Goal: Task Accomplishment & Management: Manage account settings

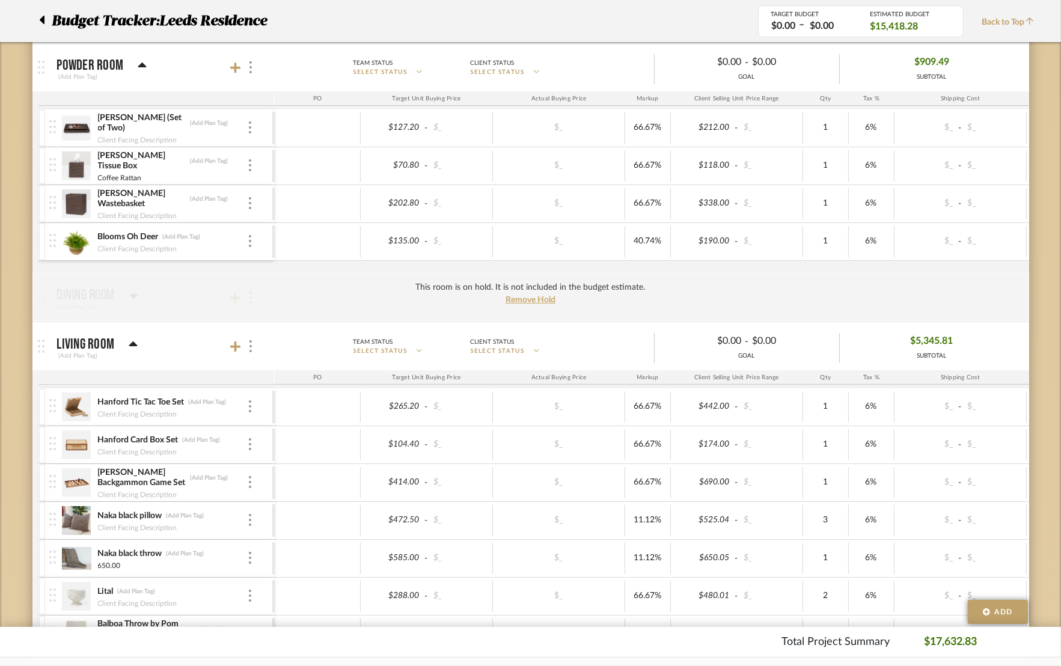
scroll to position [180, 0]
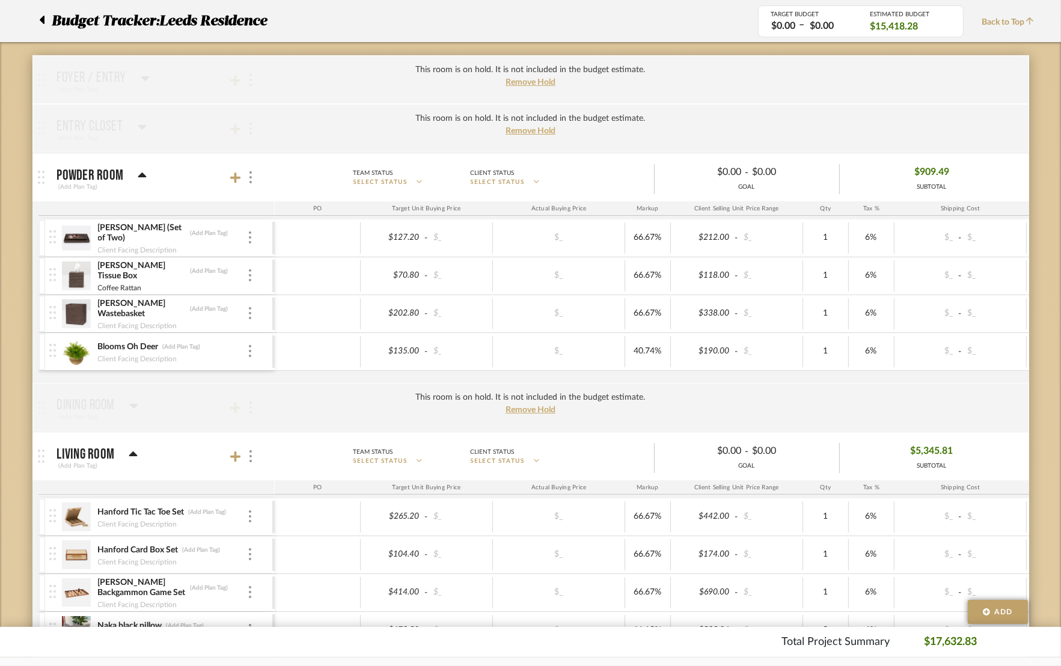
click at [46, 23] on div at bounding box center [45, 21] width 13 height 22
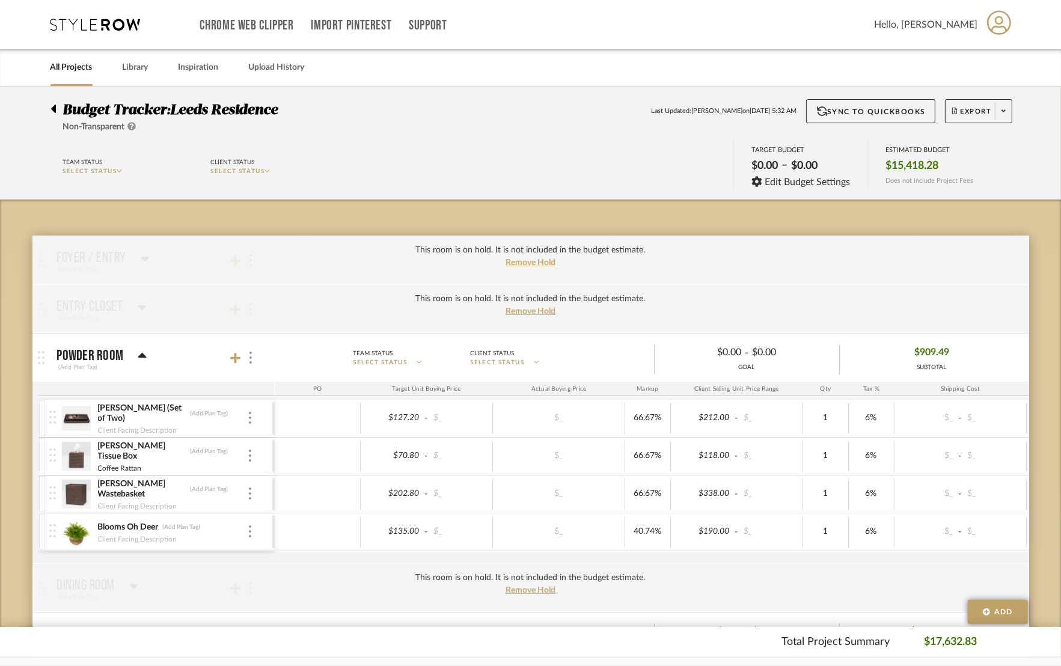
click at [92, 25] on icon at bounding box center [95, 25] width 90 height 12
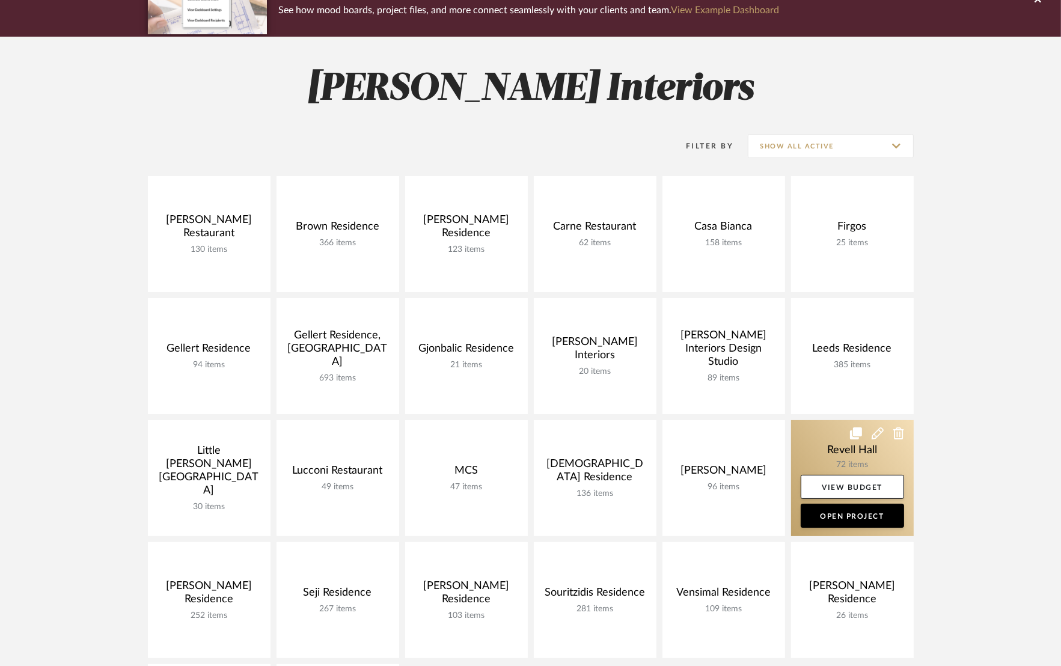
scroll to position [180, 0]
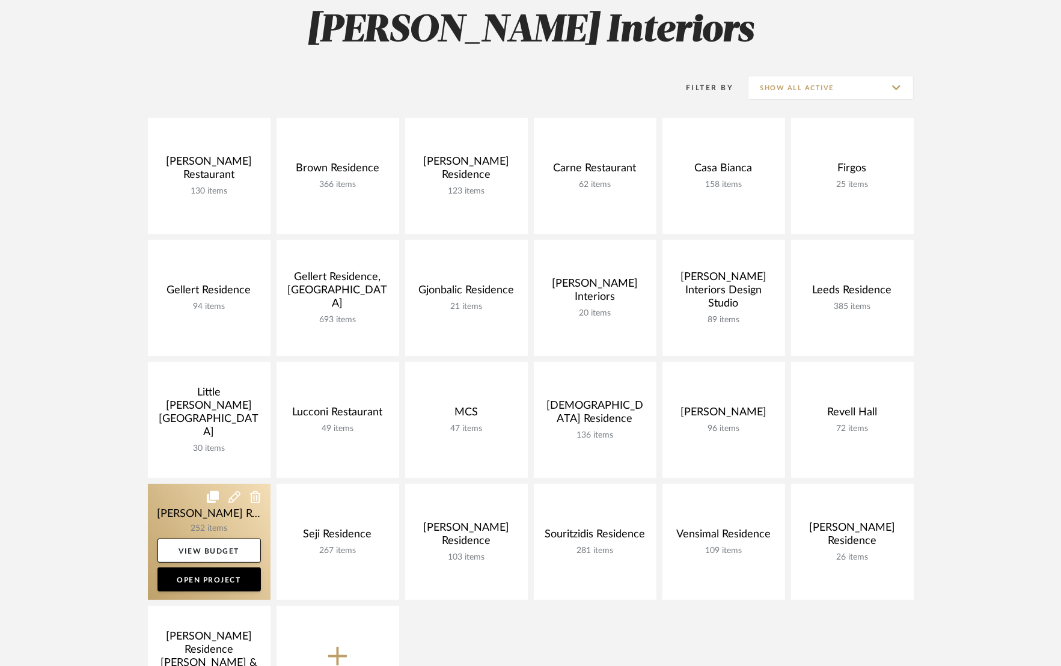
click at [203, 516] on link at bounding box center [209, 542] width 123 height 116
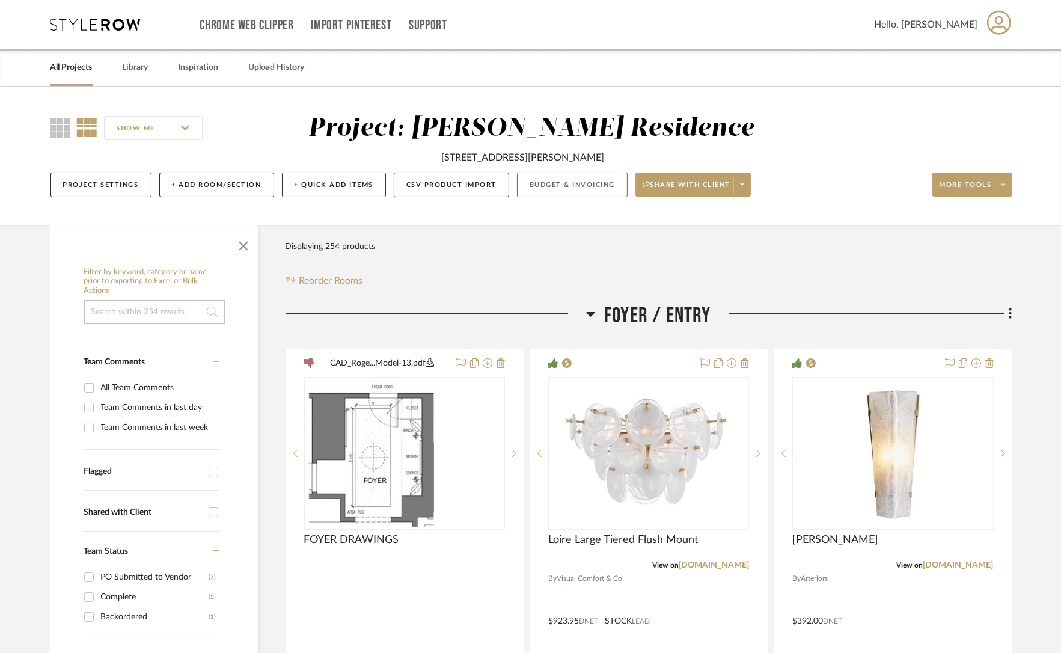
click at [565, 189] on button "Budget & Invoicing" at bounding box center [572, 184] width 111 height 25
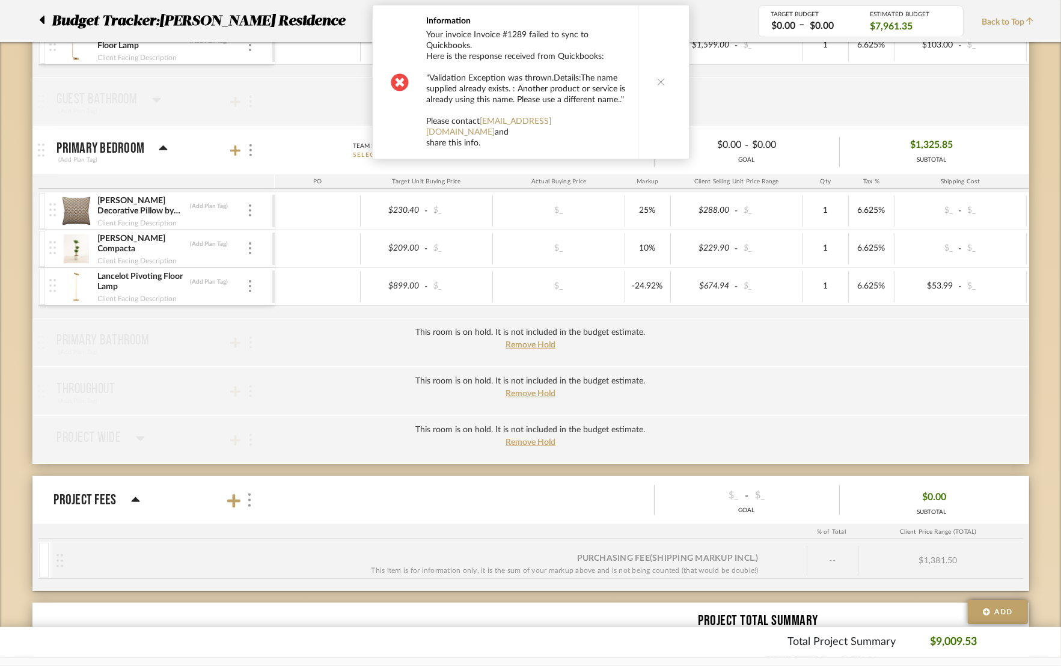
scroll to position [811, 0]
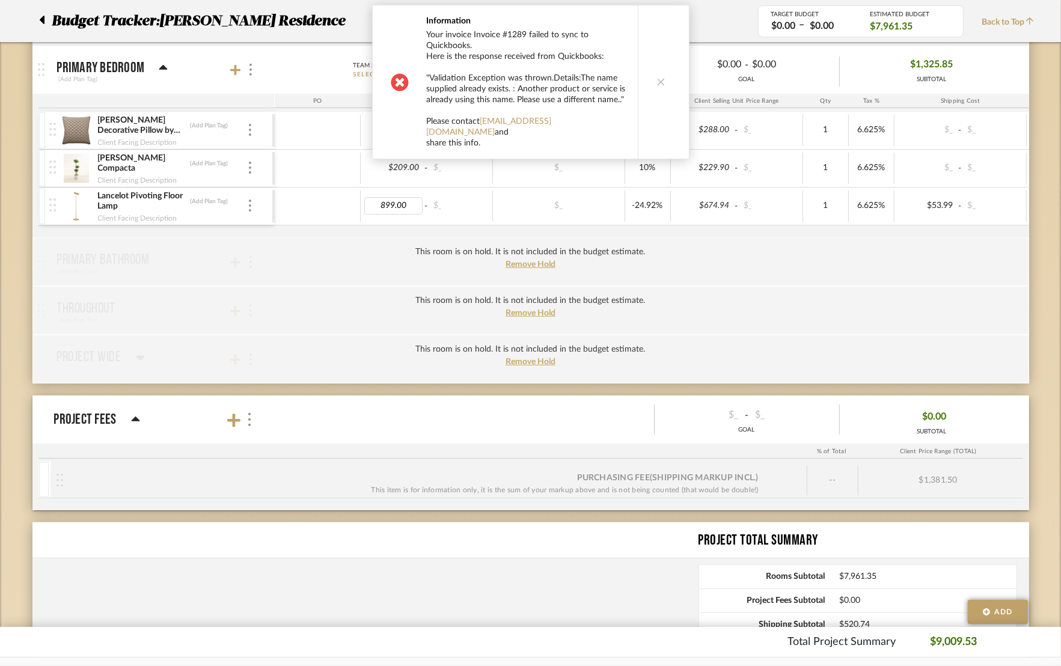
click at [388, 200] on input "899.00" at bounding box center [393, 205] width 59 height 17
type input "809.1"
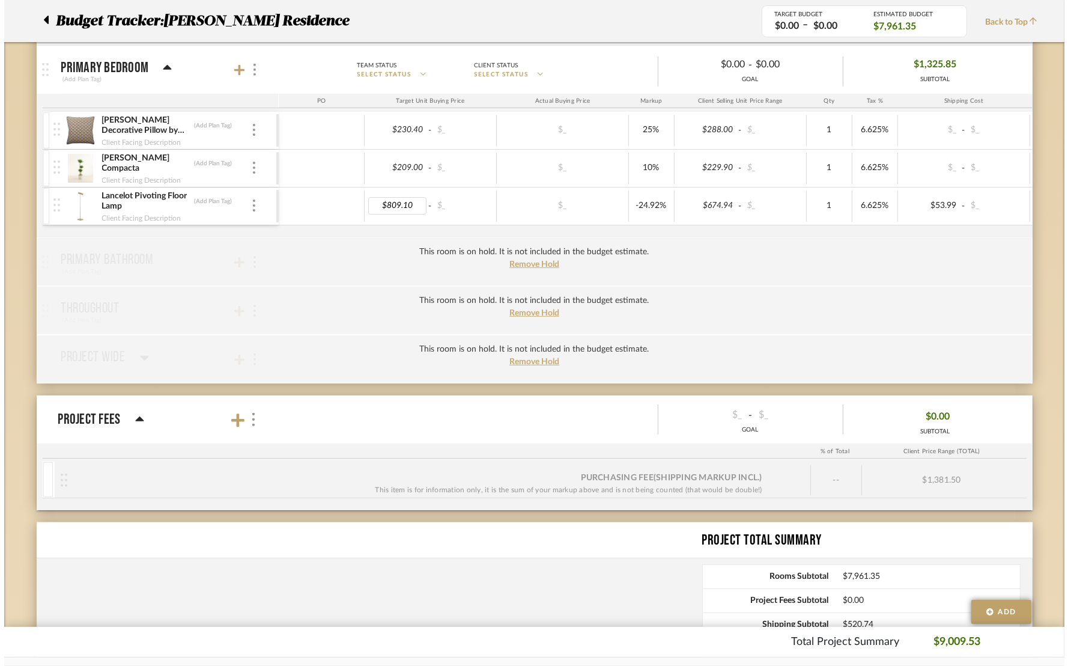
scroll to position [0, 0]
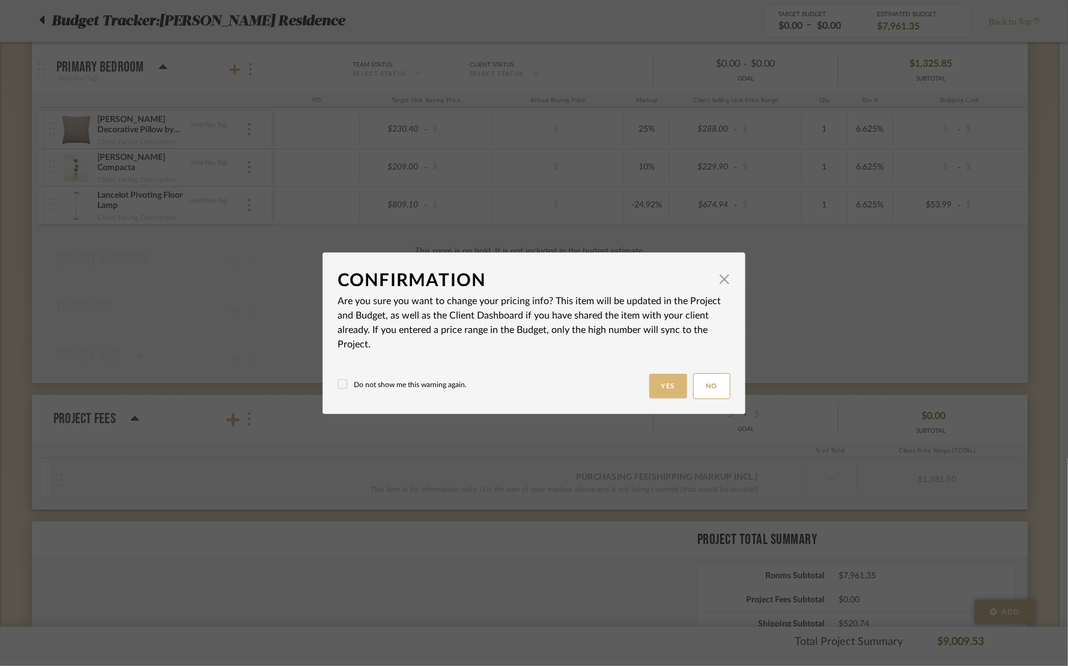
click at [662, 385] on button "Yes" at bounding box center [669, 386] width 38 height 25
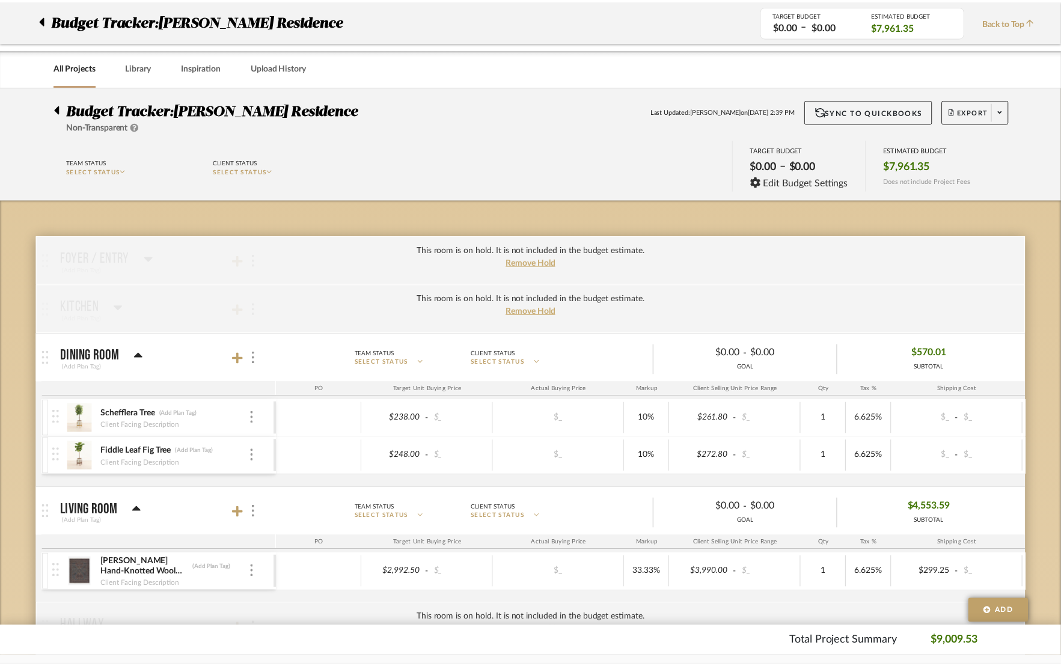
scroll to position [811, 0]
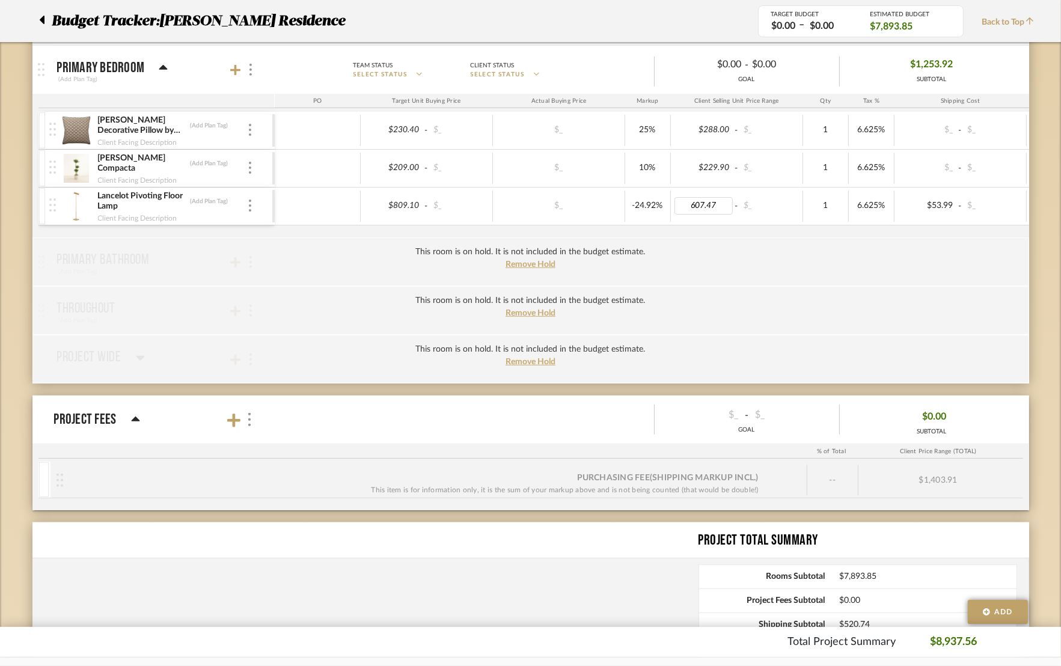
click at [716, 210] on input "607.47" at bounding box center [703, 205] width 59 height 17
type input "674.94"
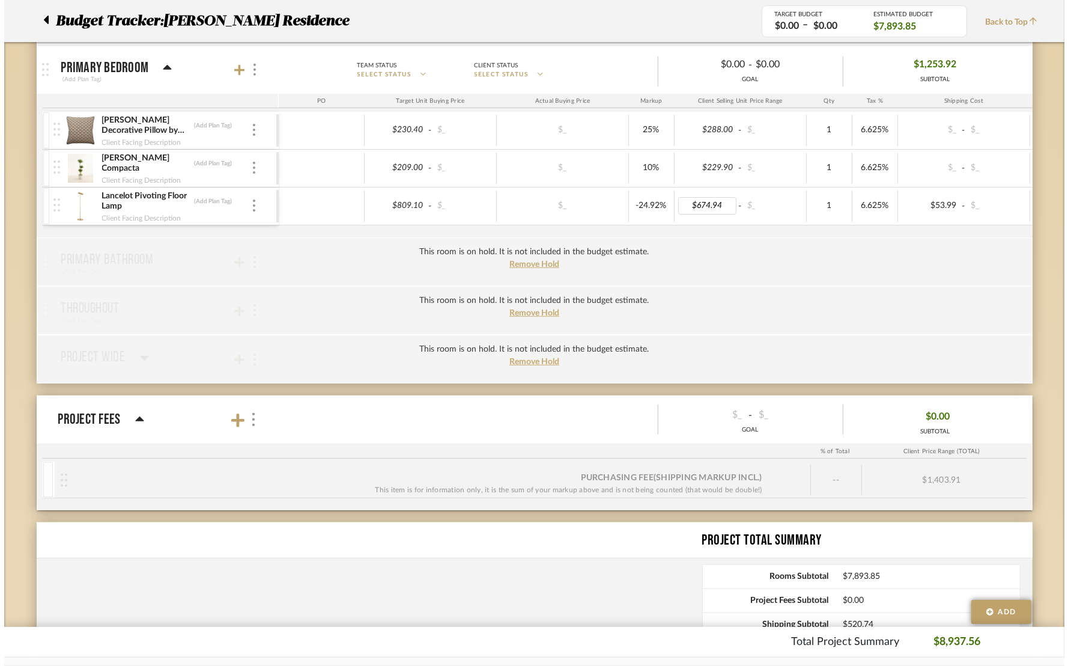
scroll to position [0, 0]
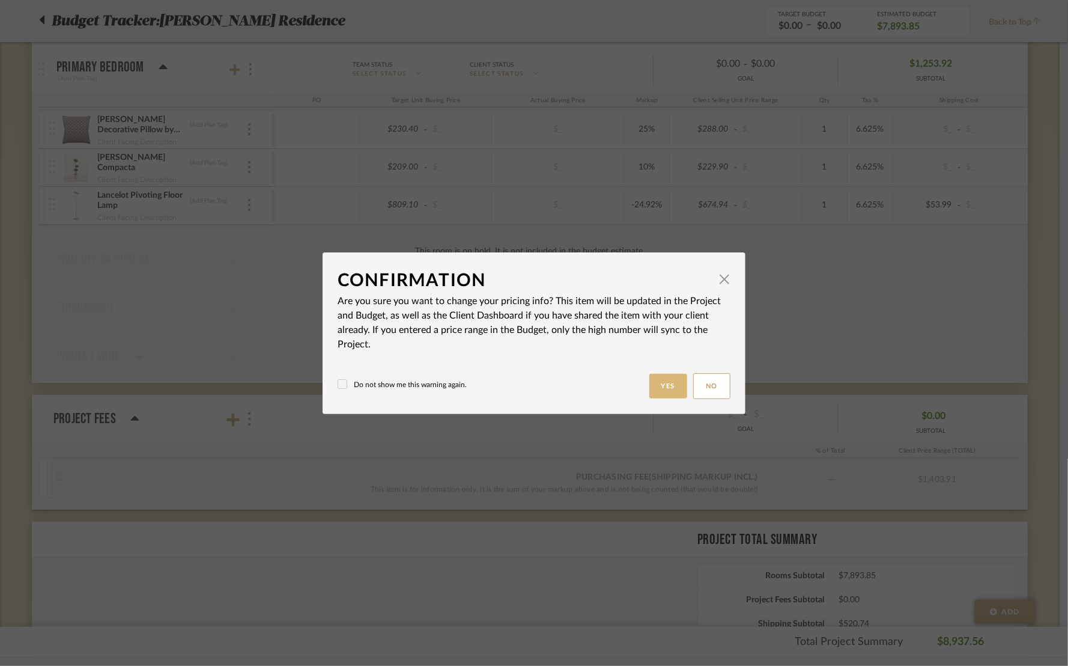
click at [662, 389] on button "Yes" at bounding box center [669, 386] width 38 height 25
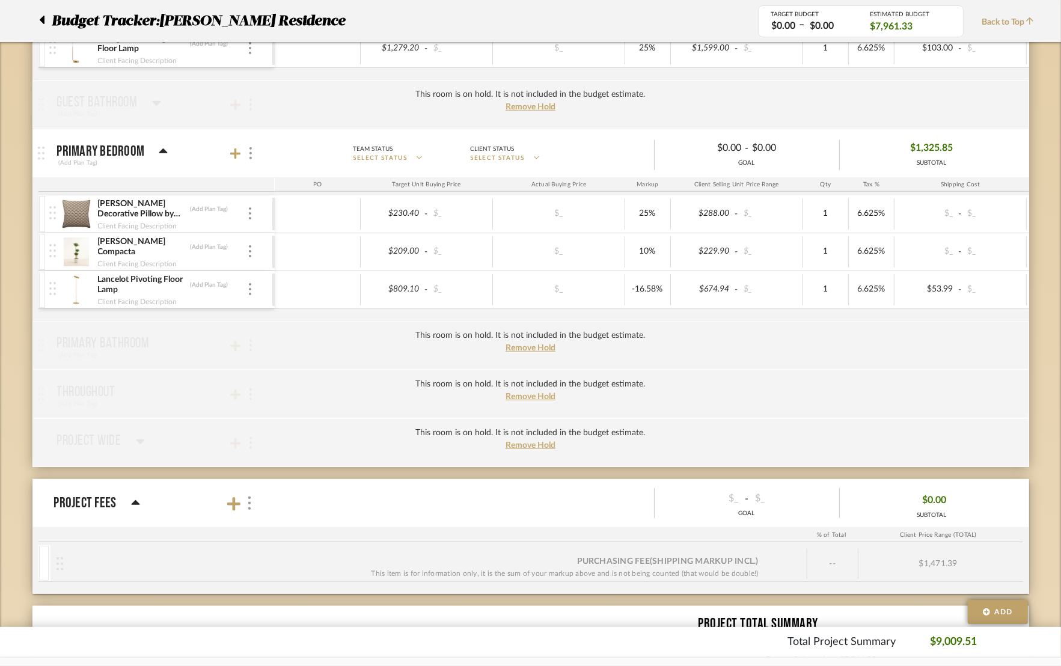
scroll to position [721, 0]
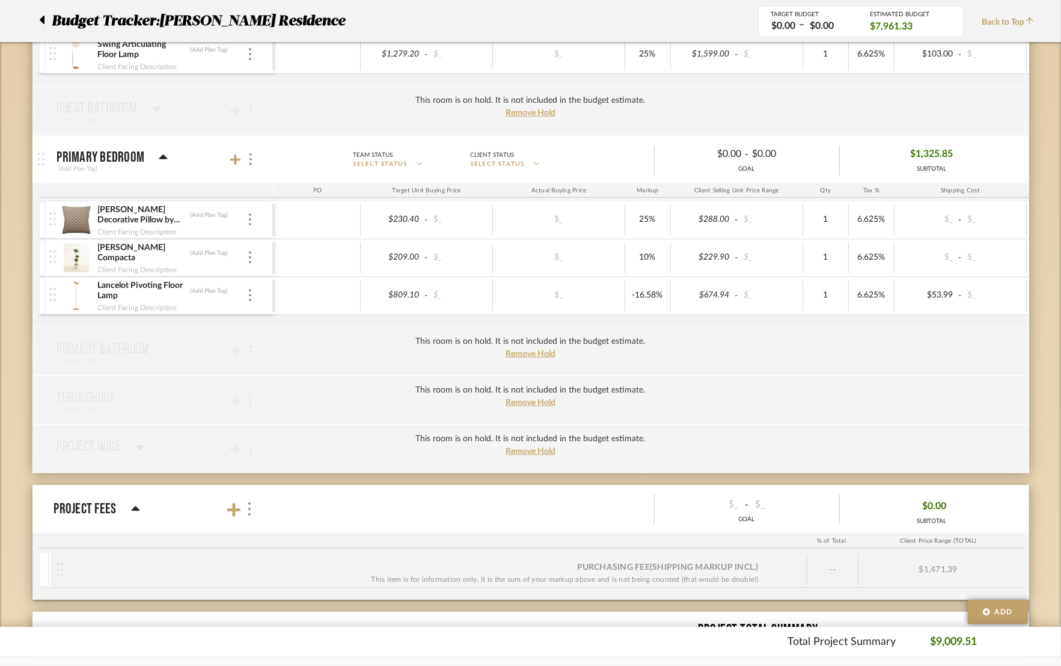
click at [17, 347] on div "Budget Tracker: Rogers Residence Non-Transparent Last Updated: Jhiela Anne Sumb…" at bounding box center [530, 88] width 1061 height 1446
click at [73, 290] on img at bounding box center [76, 295] width 29 height 29
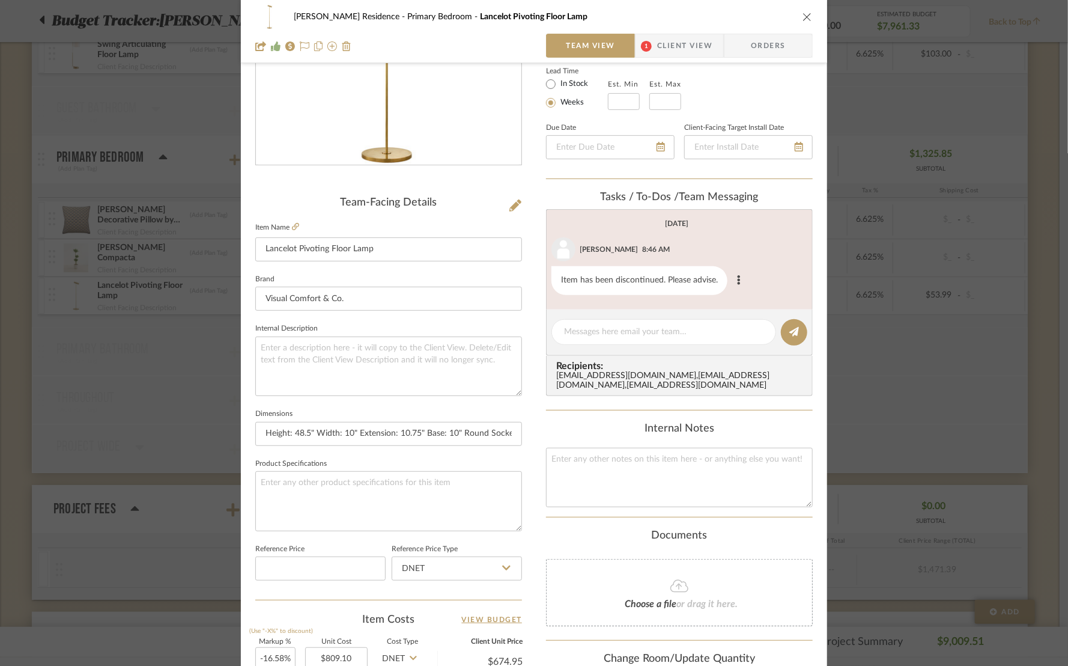
scroll to position [180, 0]
click at [803, 15] on icon "close" at bounding box center [808, 17] width 10 height 10
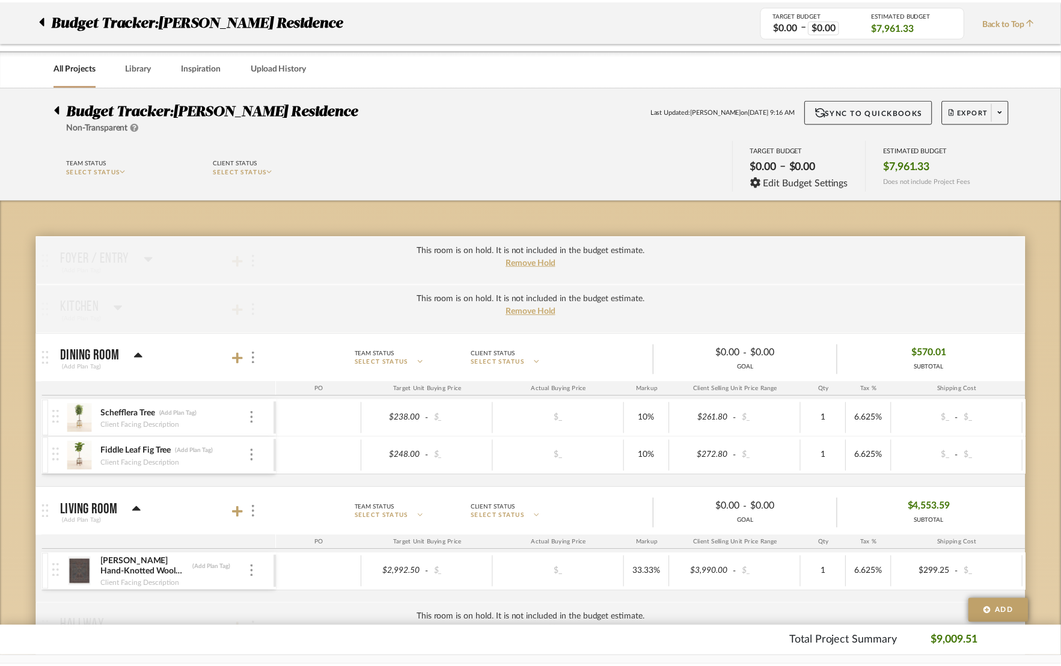
scroll to position [721, 0]
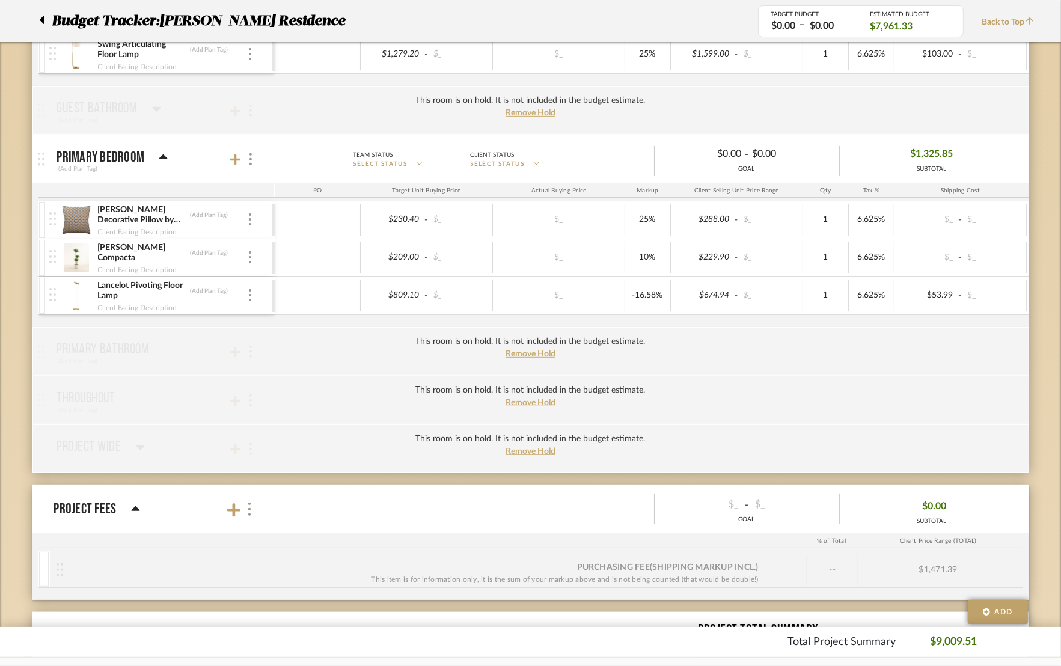
click at [60, 291] on div at bounding box center [54, 295] width 16 height 37
click at [52, 299] on img at bounding box center [52, 294] width 7 height 13
click at [78, 292] on img at bounding box center [76, 295] width 29 height 29
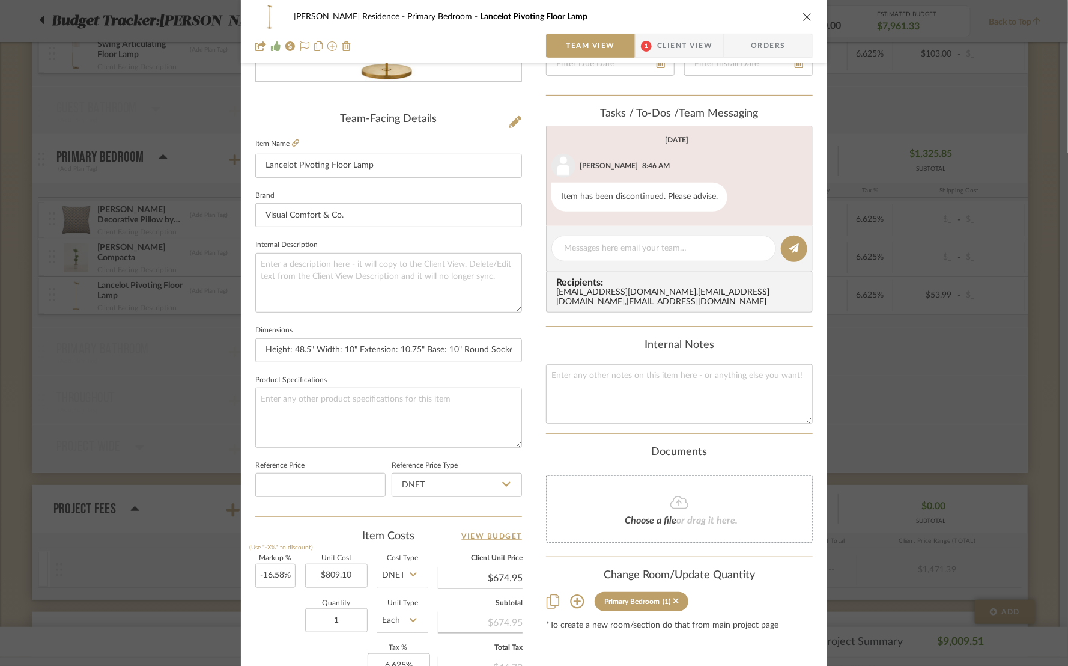
scroll to position [270, 0]
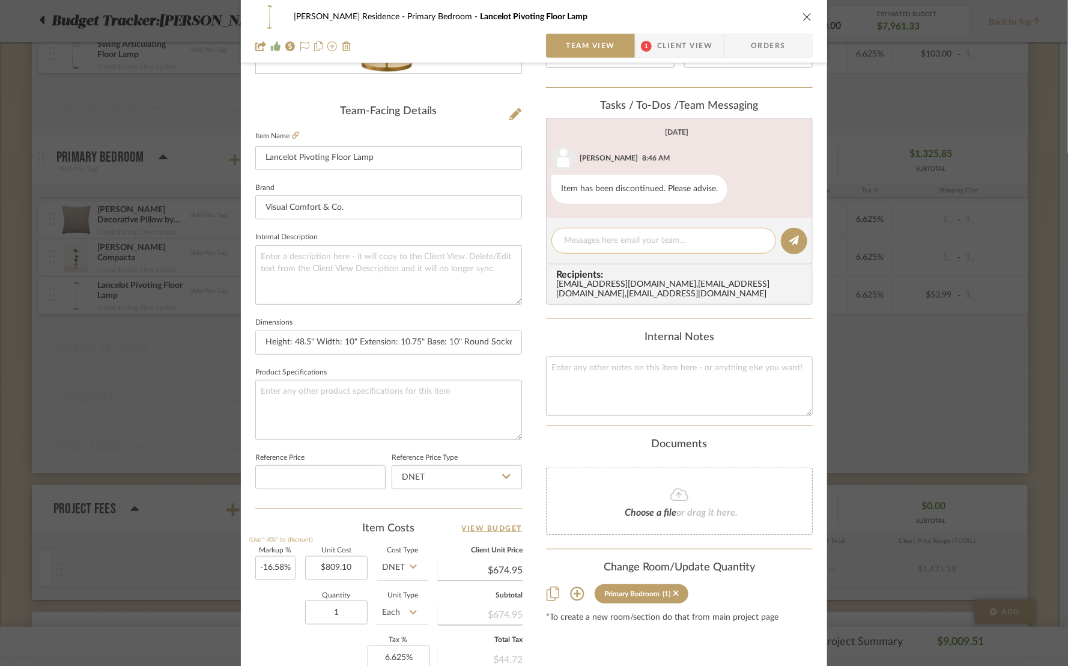
click at [600, 241] on textarea at bounding box center [664, 240] width 200 height 13
paste textarea "Comfort and CO"
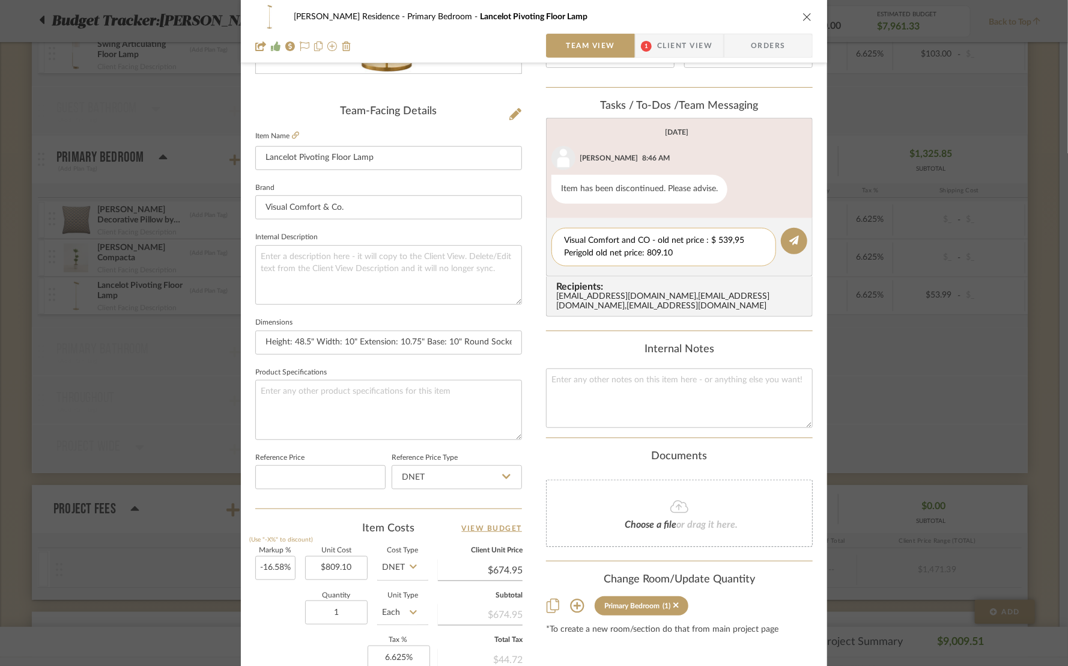
click at [597, 250] on textarea "Visual Comfort and CO - old net price : $ 539,95 Perigold old net price: 809.10" at bounding box center [664, 246] width 200 height 25
click at [698, 256] on div "Visual Comfort and CO - old net price : $ 539,95 Perigold - old net price: 809.…" at bounding box center [664, 247] width 225 height 38
click at [698, 246] on textarea "Visual Comfort and CO - old net price : $ 539,95 Perigold - old net price: 809.…" at bounding box center [664, 246] width 200 height 25
click at [729, 237] on textarea "Visual Comfort and CO - old net price : $ 539,95 Perigold - old net price: 809.…" at bounding box center [664, 246] width 200 height 25
drag, startPoint x: 646, startPoint y: 232, endPoint x: 563, endPoint y: 237, distance: 83.1
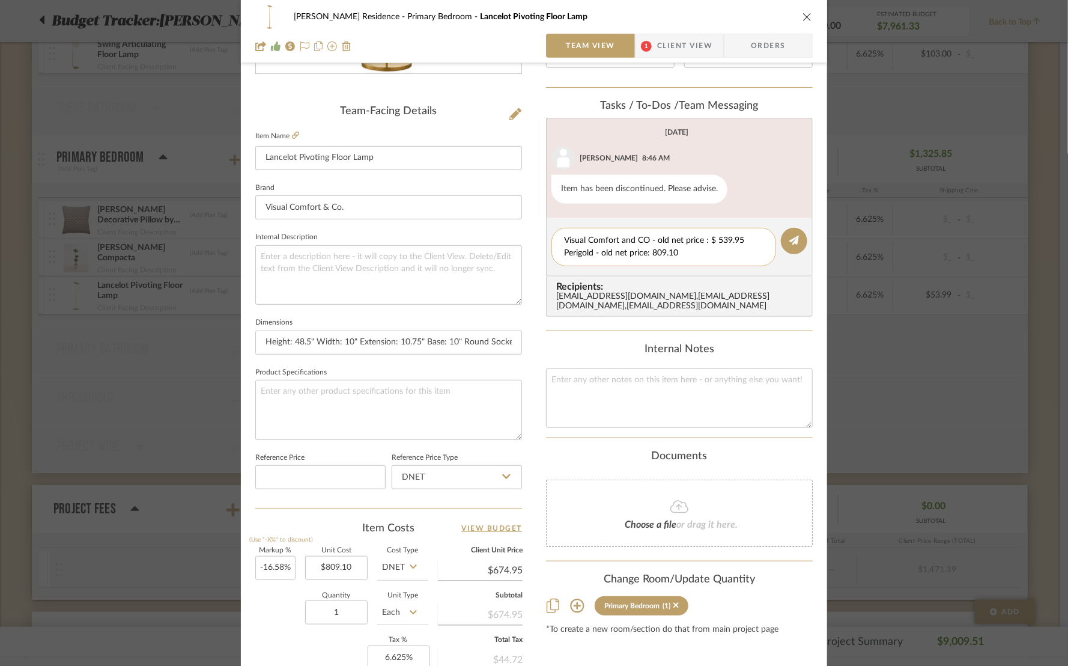
click at [564, 237] on textarea "Visual Comfort and CO - old net price : $ 539.95 Perigold - old net price: 809.…" at bounding box center [664, 246] width 200 height 25
click at [705, 248] on textarea "Visual Comfort and CO - old net price : $ 539.95 Perigold - old net price: 809.…" at bounding box center [664, 246] width 200 height 25
type textarea "Visual Comfort and CO - old net price : $ 539.95 Perigold - old net price: 809.…"
click at [781, 236] on button at bounding box center [794, 241] width 26 height 26
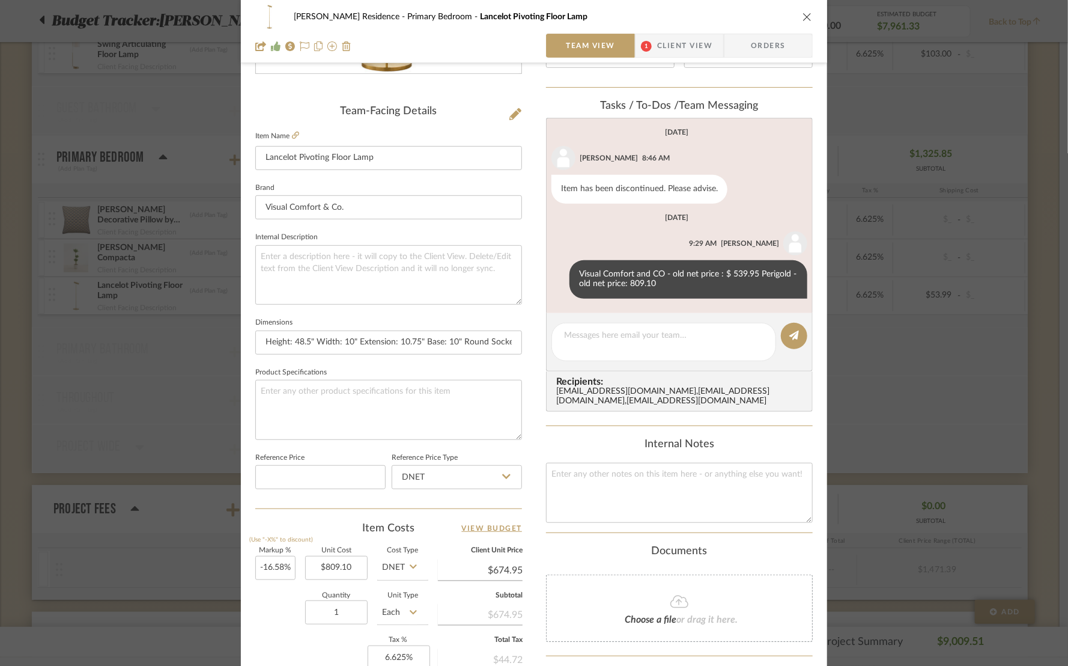
click at [803, 16] on icon "close" at bounding box center [808, 17] width 10 height 10
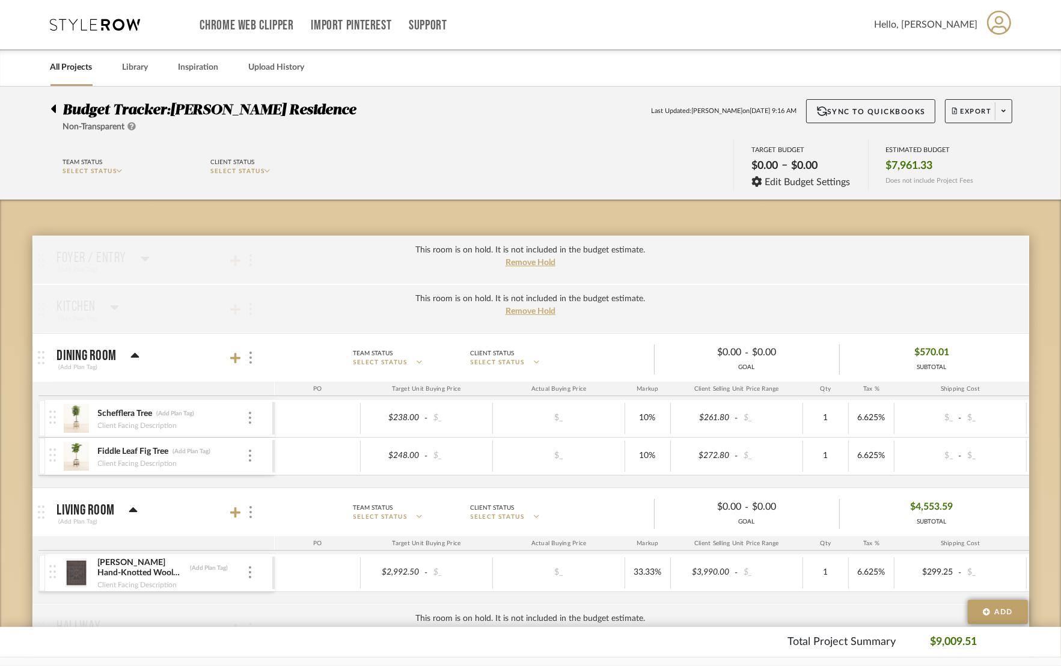
drag, startPoint x: 114, startPoint y: 34, endPoint x: 37, endPoint y: 17, distance: 79.2
drag, startPoint x: 37, startPoint y: 17, endPoint x: 3, endPoint y: 25, distance: 34.4
click at [3, 25] on div "Chrome Web Clipper Import Pinterest Support All Projects Library Inspiration Up…" at bounding box center [530, 43] width 1061 height 87
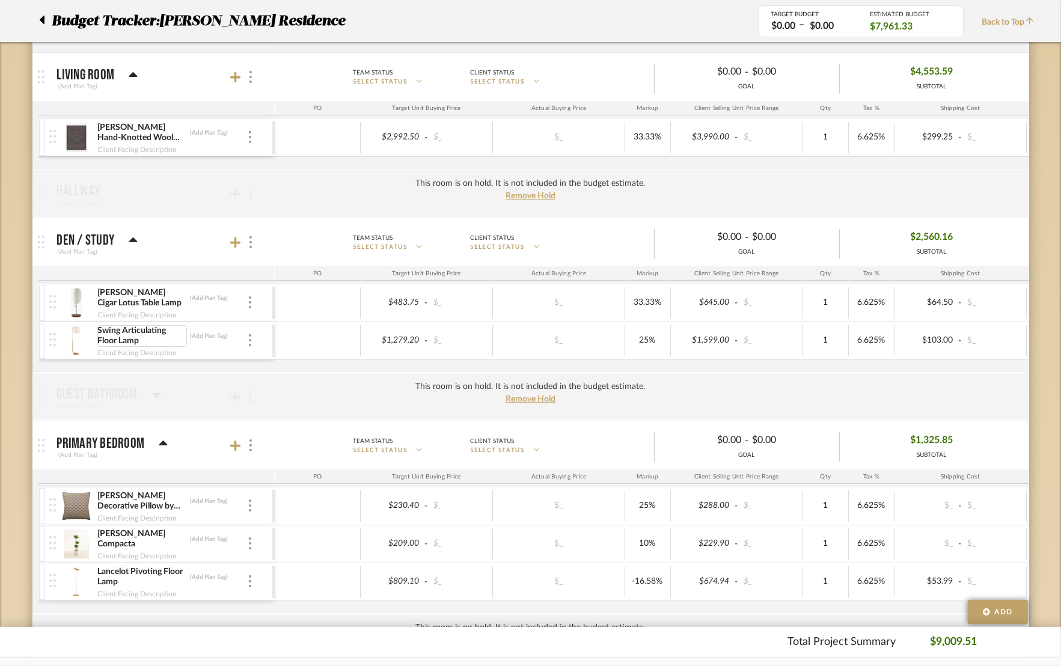
scroll to position [450, 0]
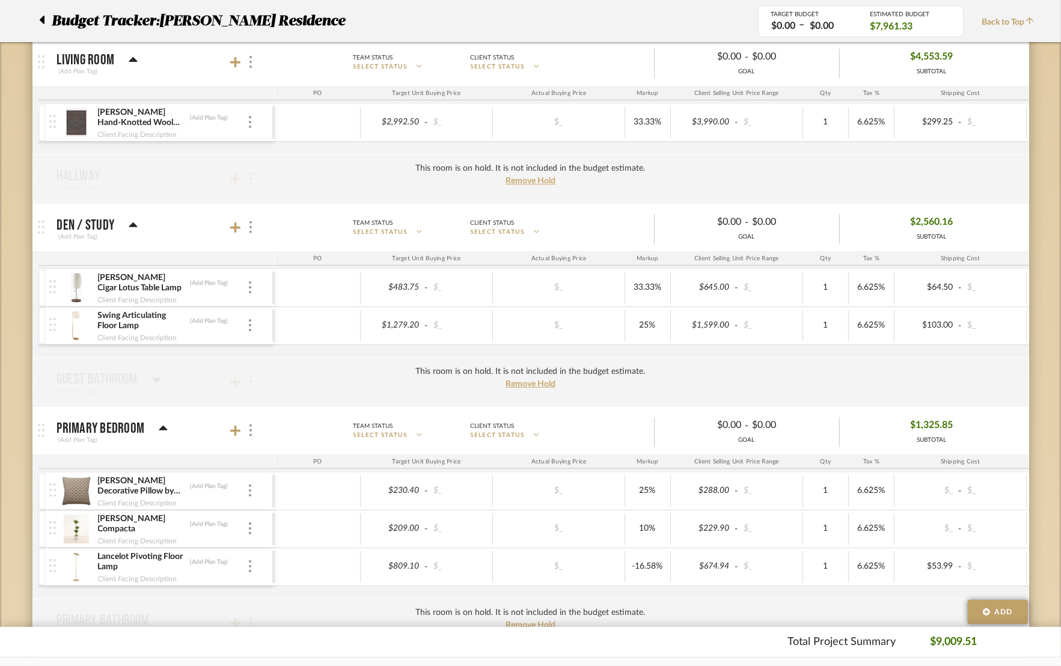
click at [81, 320] on img at bounding box center [76, 325] width 29 height 29
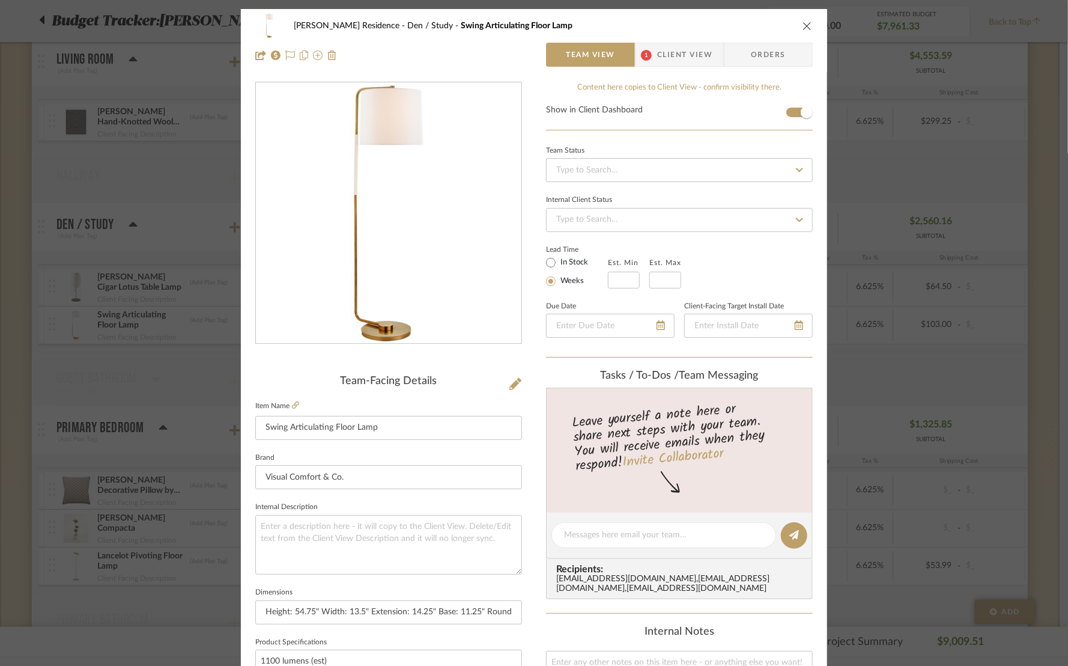
scroll to position [90, 0]
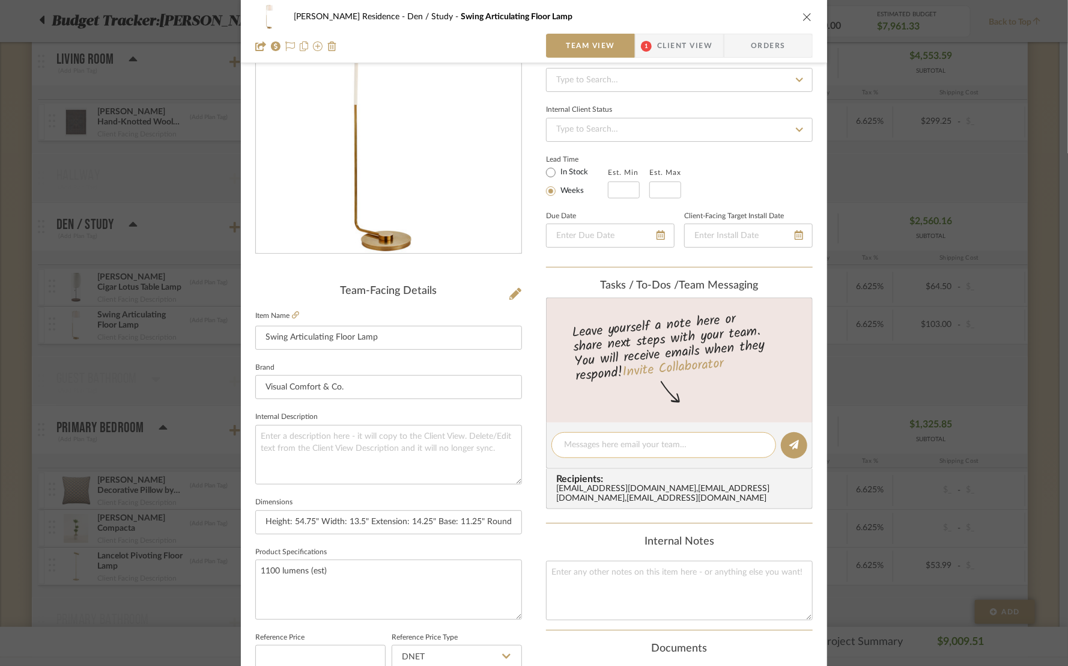
click at [670, 445] on textarea at bounding box center [664, 445] width 200 height 13
type textarea "old net price: 1599"
click at [666, 439] on textarea "old net price: 1599" at bounding box center [664, 445] width 200 height 13
click at [788, 447] on button at bounding box center [794, 445] width 26 height 26
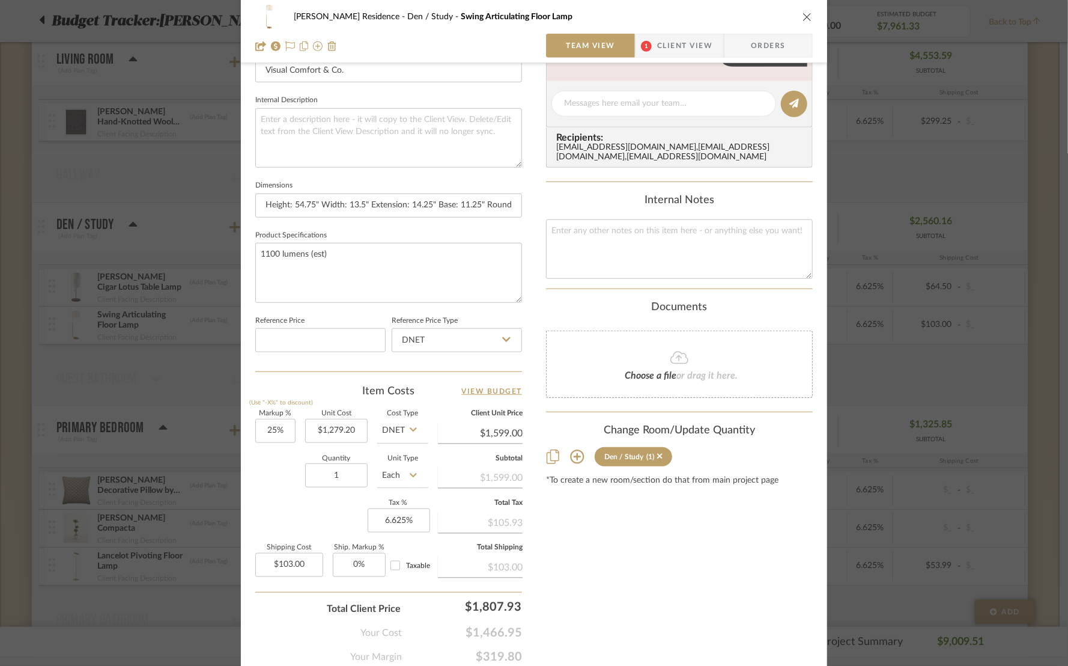
scroll to position [446, 0]
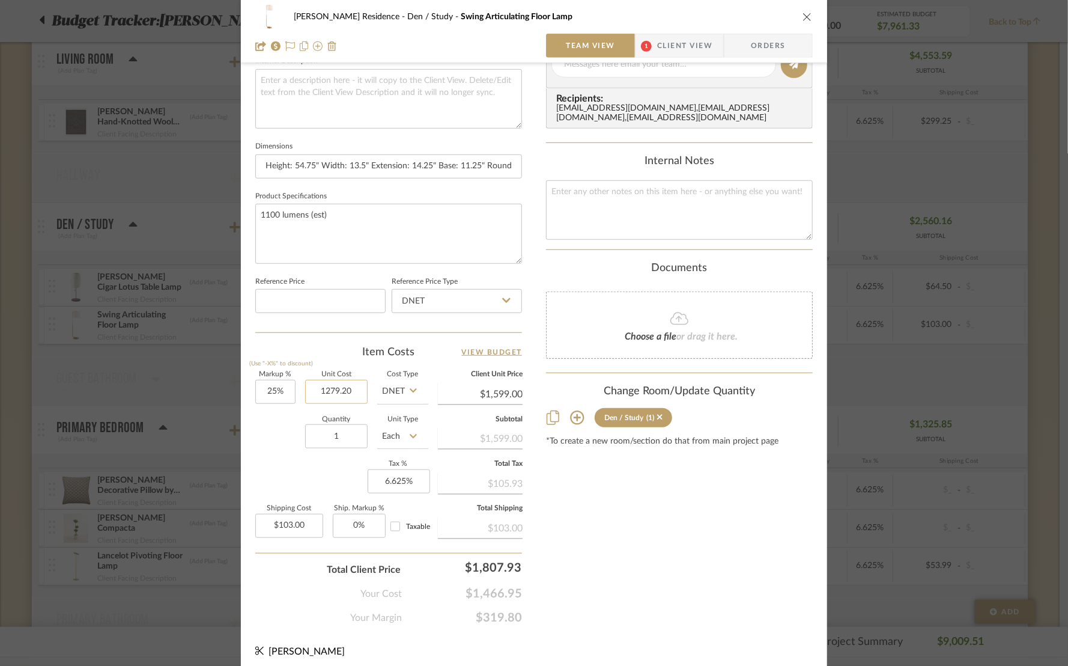
click at [356, 386] on input "1279.20" at bounding box center [336, 392] width 62 height 24
type input "$1,035.00"
type input "$1,293.75"
click at [351, 385] on input "1035.00" at bounding box center [336, 392] width 62 height 24
drag, startPoint x: 337, startPoint y: 383, endPoint x: 349, endPoint y: 383, distance: 11.4
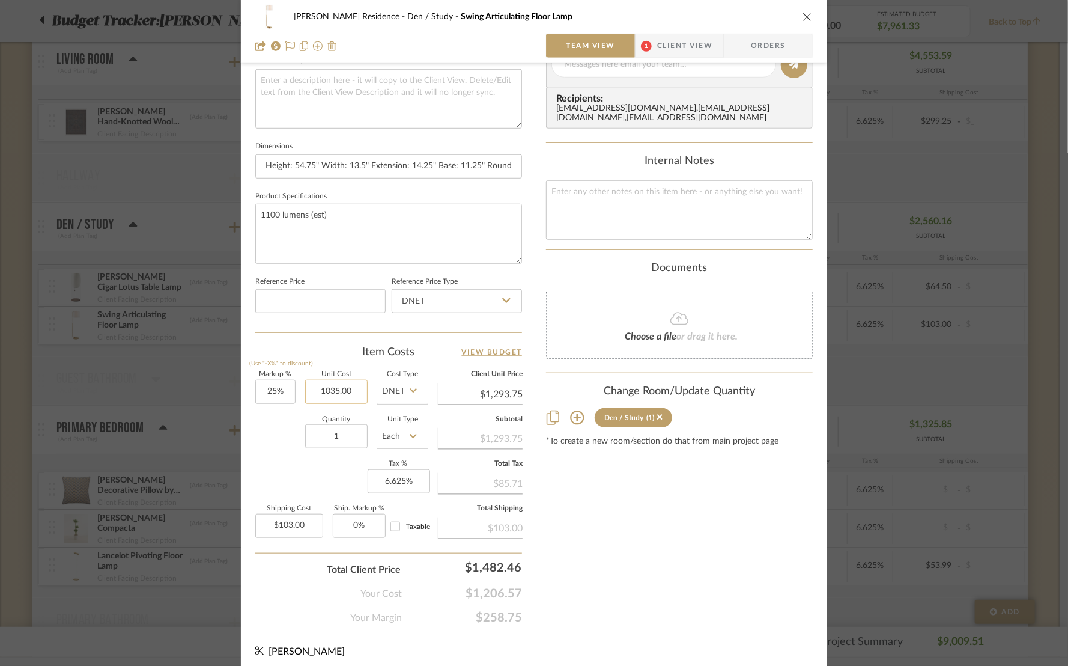
click at [349, 383] on input "1035.00" at bounding box center [336, 392] width 62 height 24
type input "$1,035.95"
click at [261, 430] on div "Quantity 1 Unit Type Each" at bounding box center [341, 437] width 173 height 43
type input "$1,294.94"
click at [803, 16] on icon "close" at bounding box center [808, 17] width 10 height 10
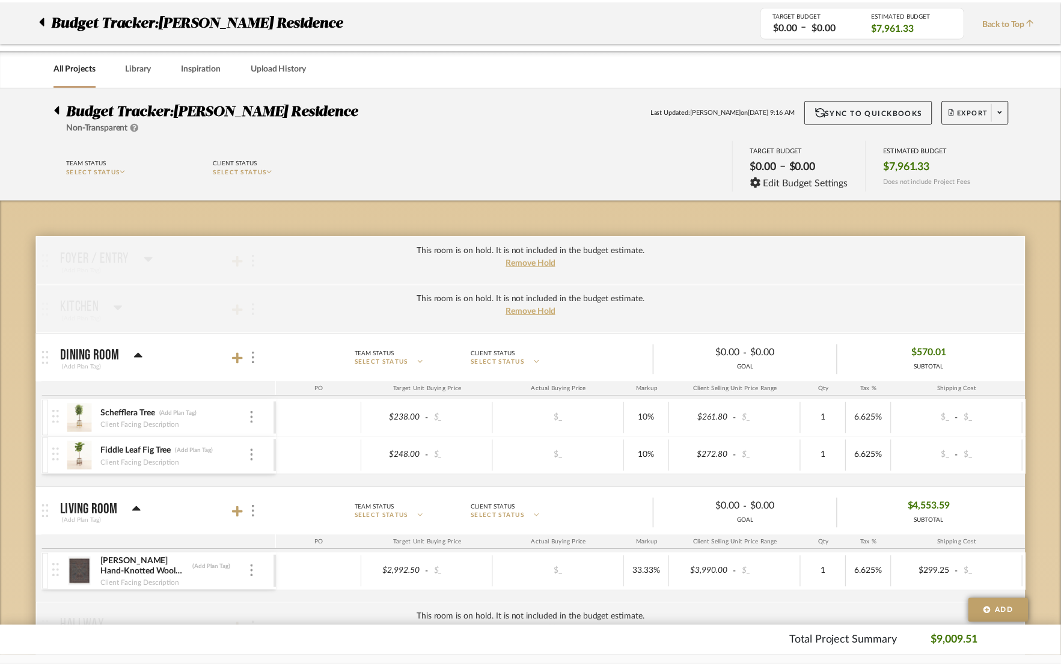
scroll to position [450, 0]
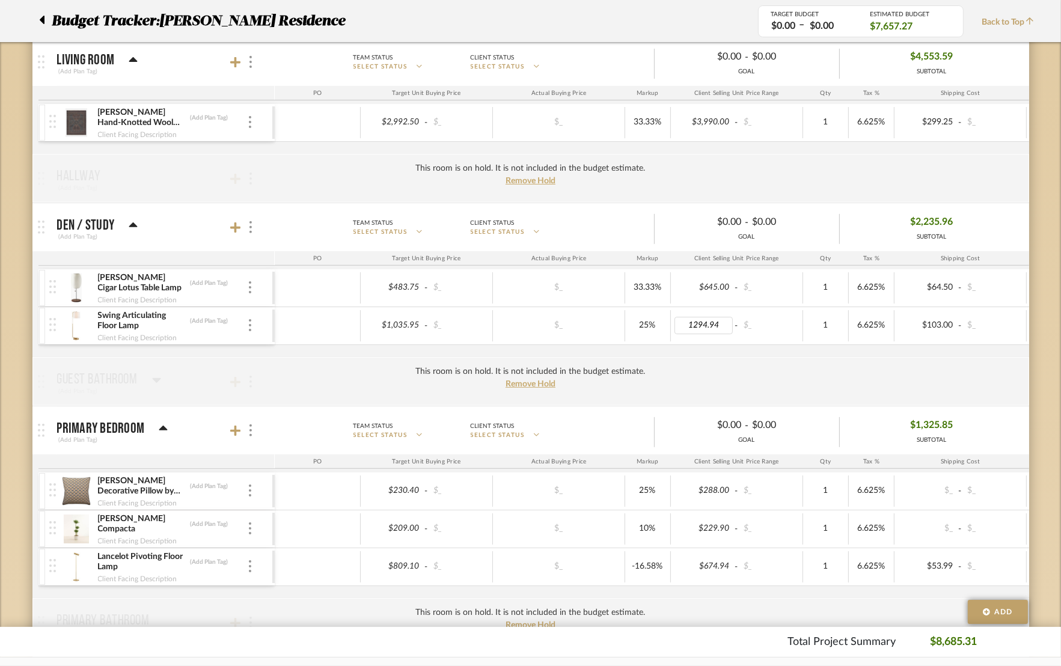
click at [698, 328] on input "1294.94" at bounding box center [703, 325] width 59 height 17
click at [717, 321] on input "1294.94" at bounding box center [703, 325] width 59 height 17
drag, startPoint x: 719, startPoint y: 321, endPoint x: 598, endPoint y: 321, distance: 121.4
click at [598, 321] on div "$1,035.95 - $_ $_ 25% 1294.94 - $_ 1 6.625% $103.00 - $_ 0% Taxable $1,483.73" at bounding box center [775, 325] width 1001 height 32
type input "1599"
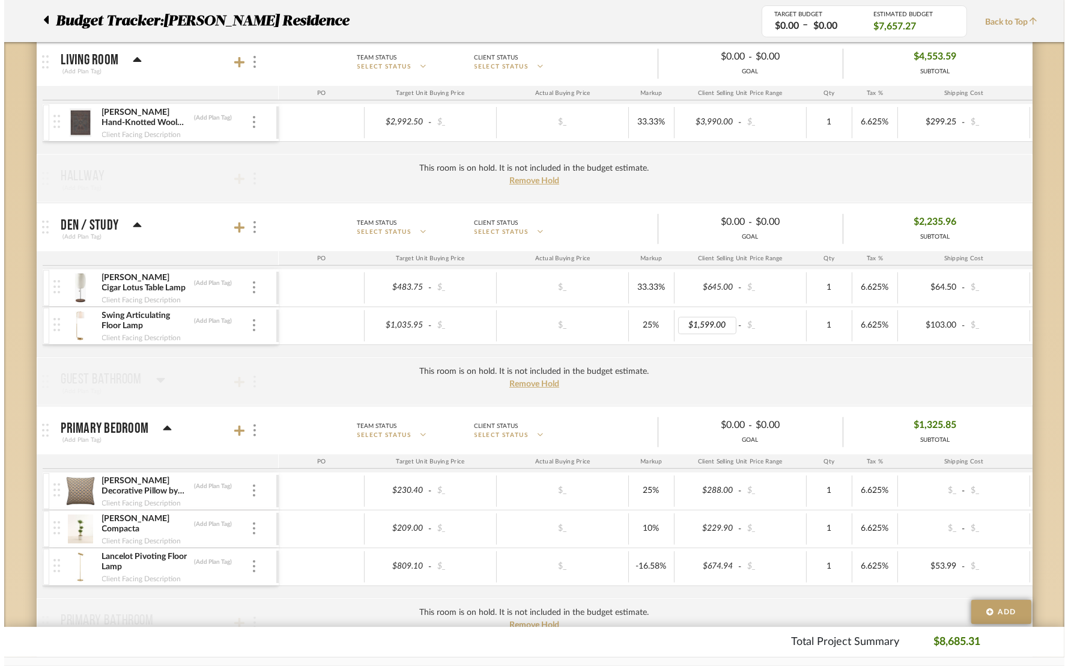
scroll to position [0, 0]
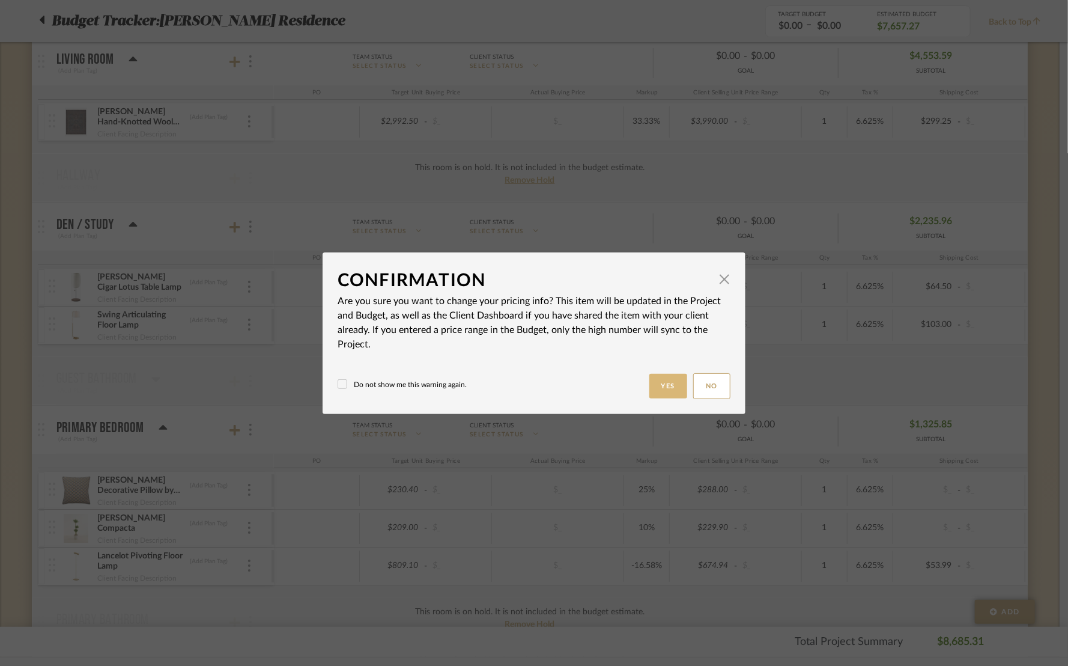
click at [666, 386] on button "Yes" at bounding box center [669, 386] width 38 height 25
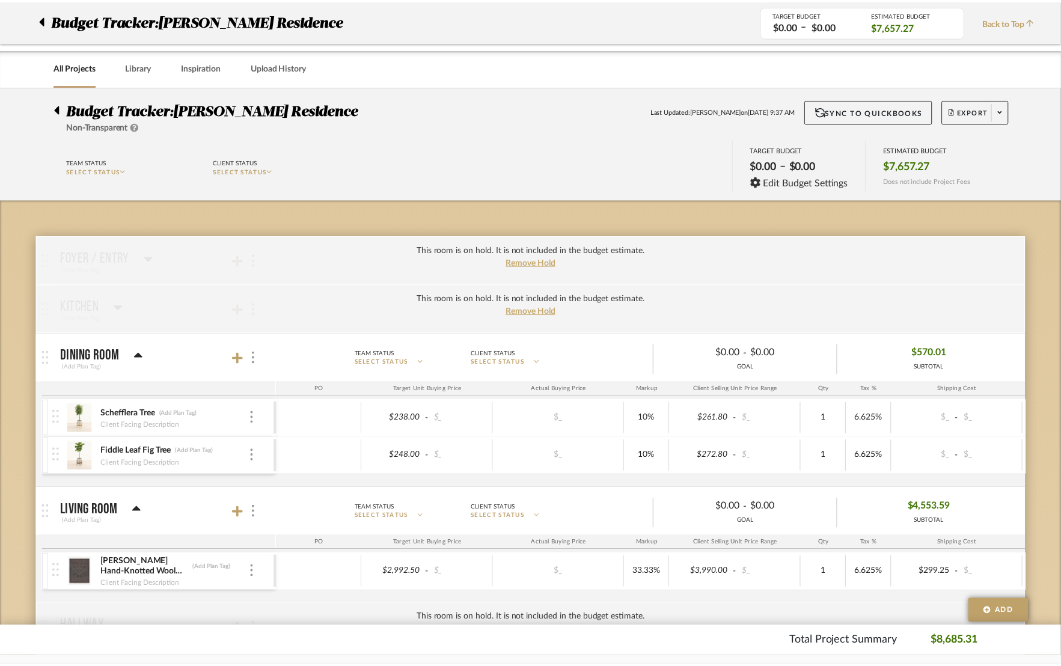
scroll to position [450, 0]
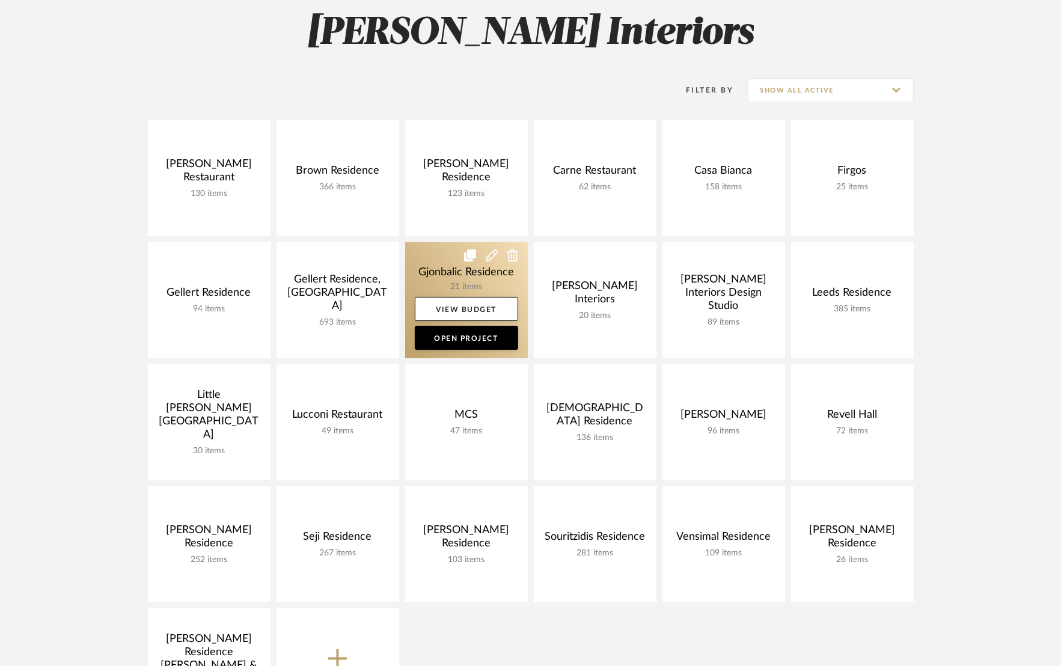
scroll to position [180, 0]
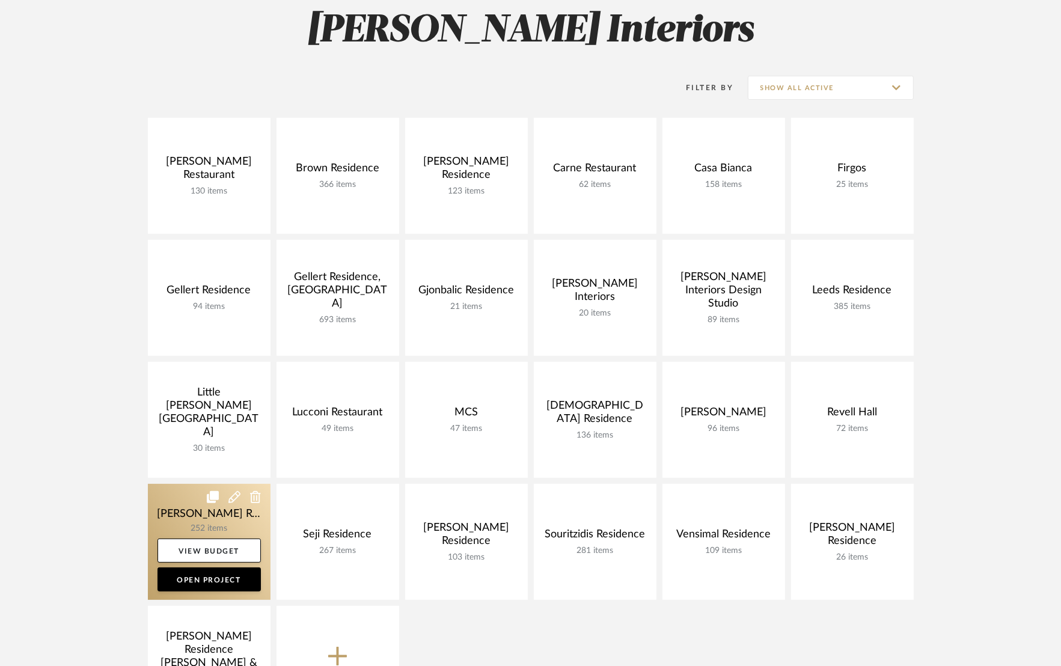
click at [228, 510] on link at bounding box center [209, 542] width 123 height 116
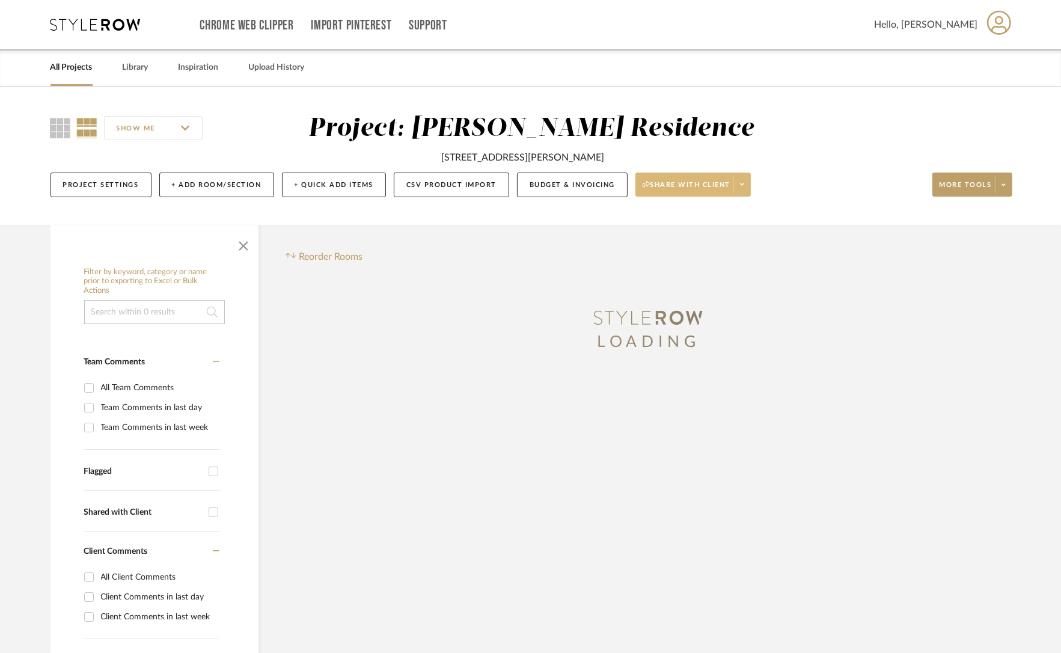
click at [677, 183] on span "Share with client" at bounding box center [686, 189] width 88 height 18
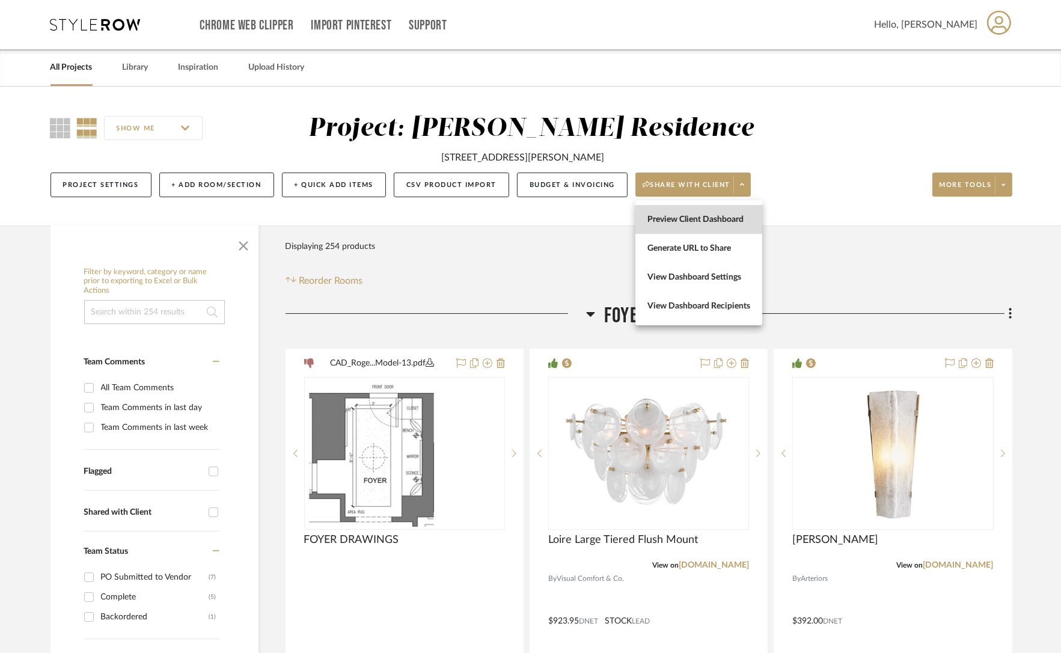
click at [680, 214] on span "Preview Client Dashboard" at bounding box center [698, 219] width 103 height 10
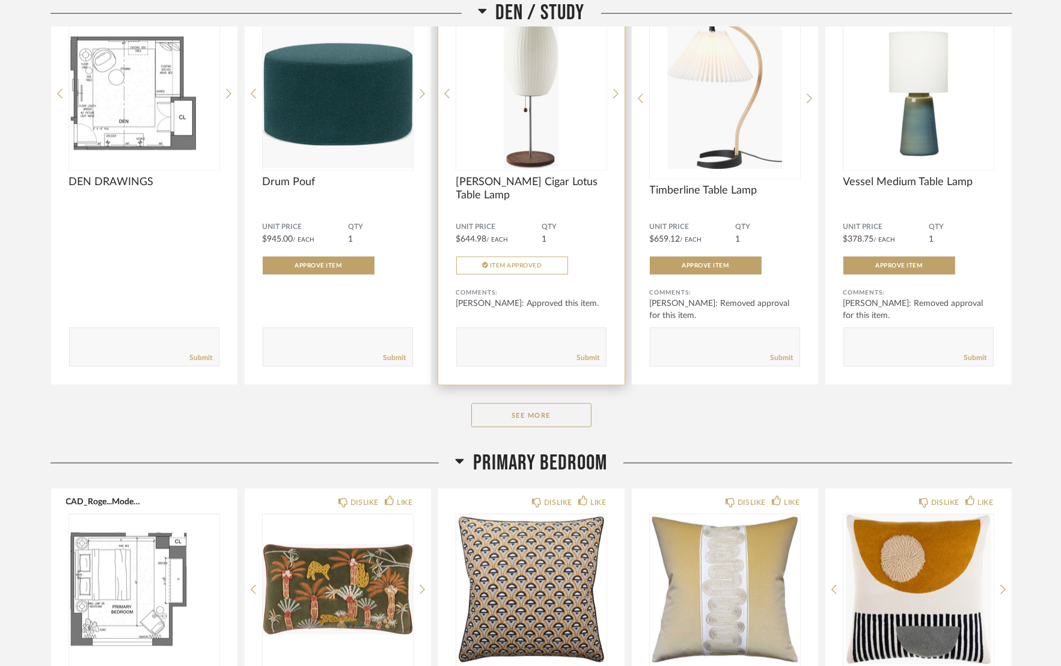
scroll to position [1631, 0]
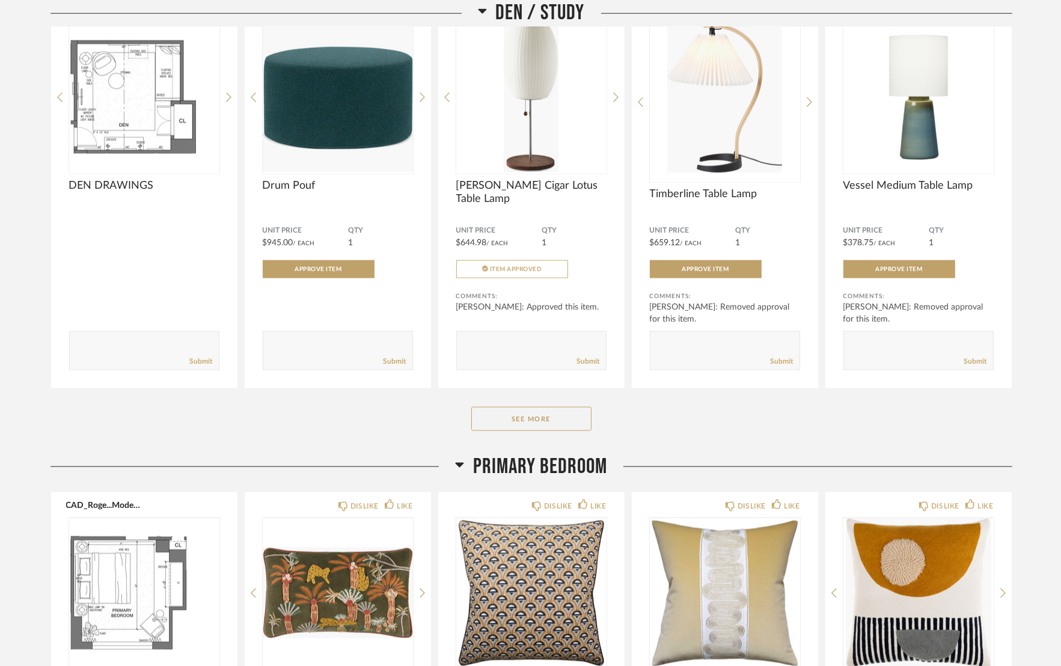
click at [510, 433] on div "Den / Study CAD_Roge...Model-21.pdf DEN DRAWINGS Comments: Submit DISLIKE LIKE …" at bounding box center [530, 205] width 961 height 496
click at [514, 426] on button "See More" at bounding box center [531, 419] width 120 height 24
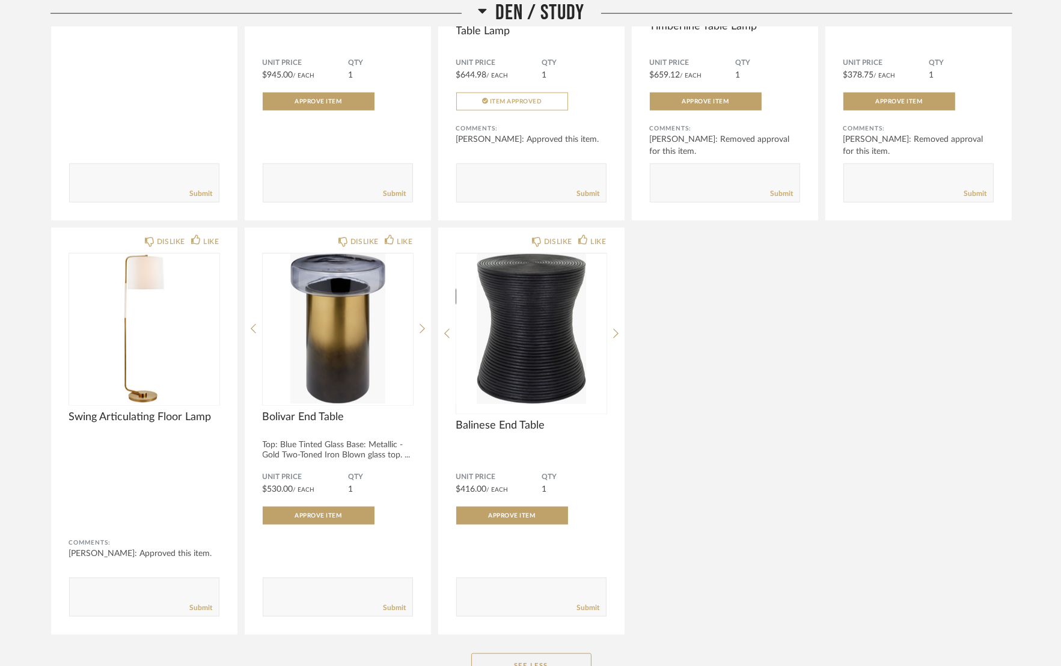
scroll to position [1811, 0]
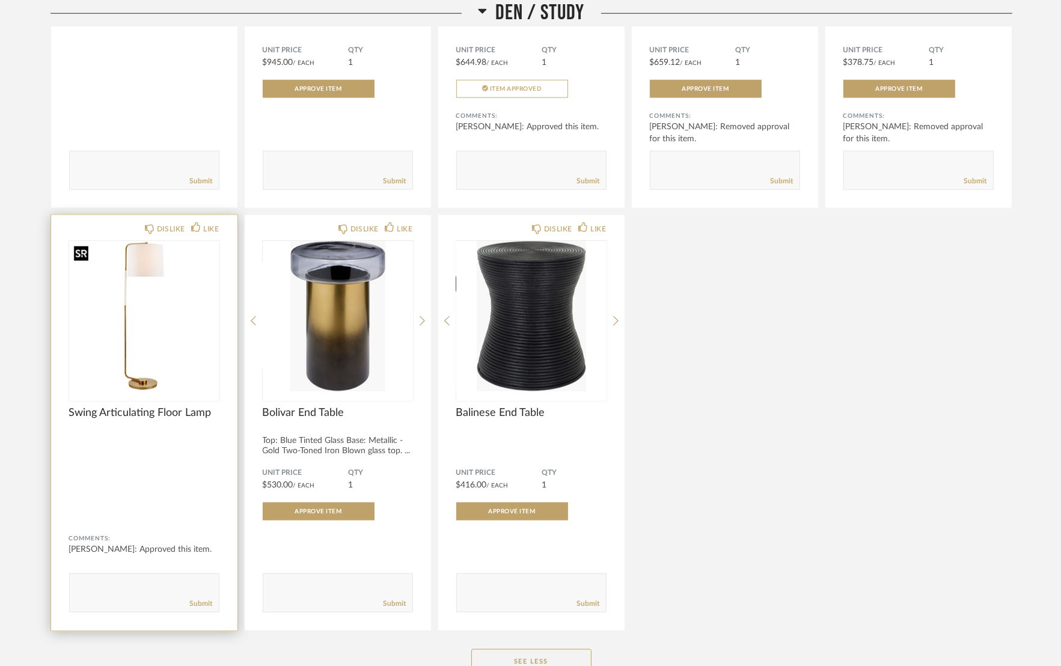
click at [113, 308] on img "0" at bounding box center [144, 316] width 150 height 150
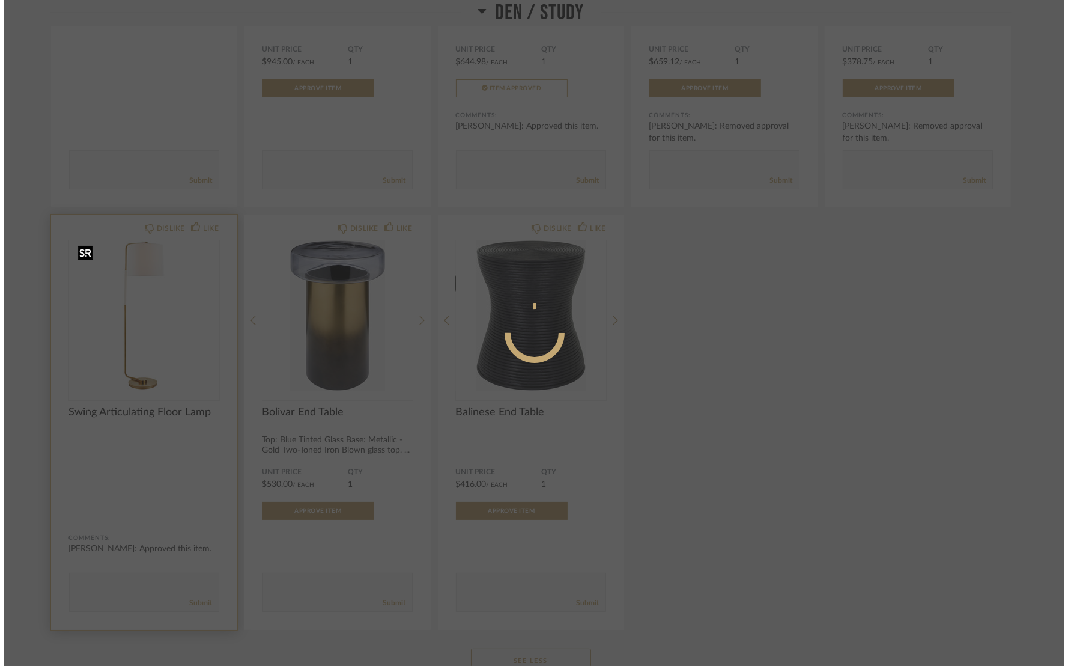
scroll to position [0, 0]
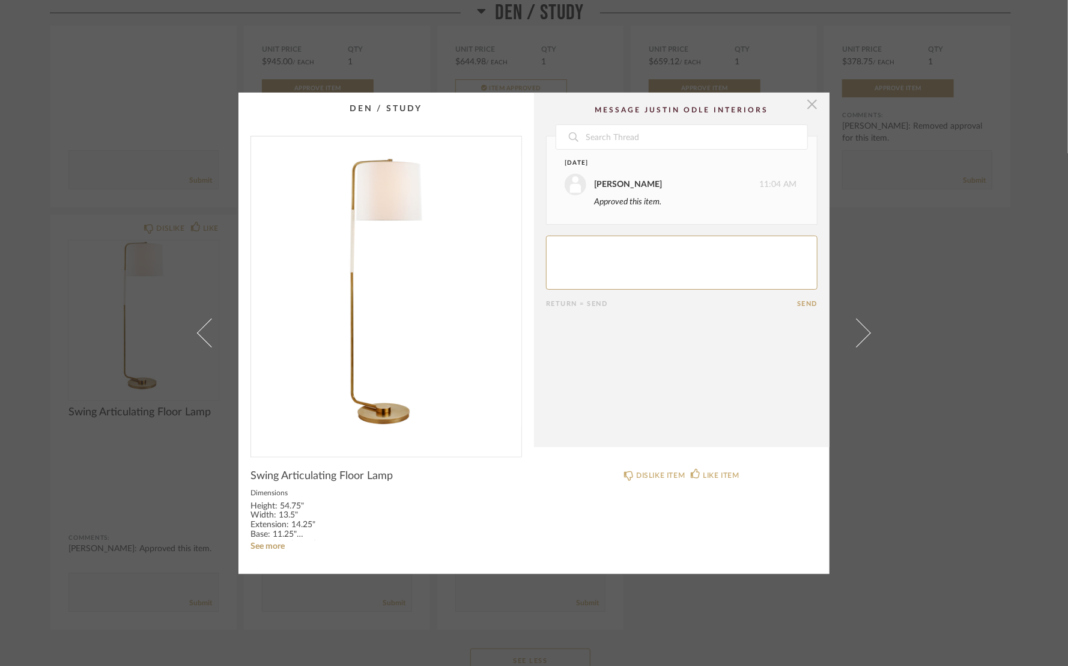
click at [808, 102] on span "button" at bounding box center [812, 105] width 24 height 24
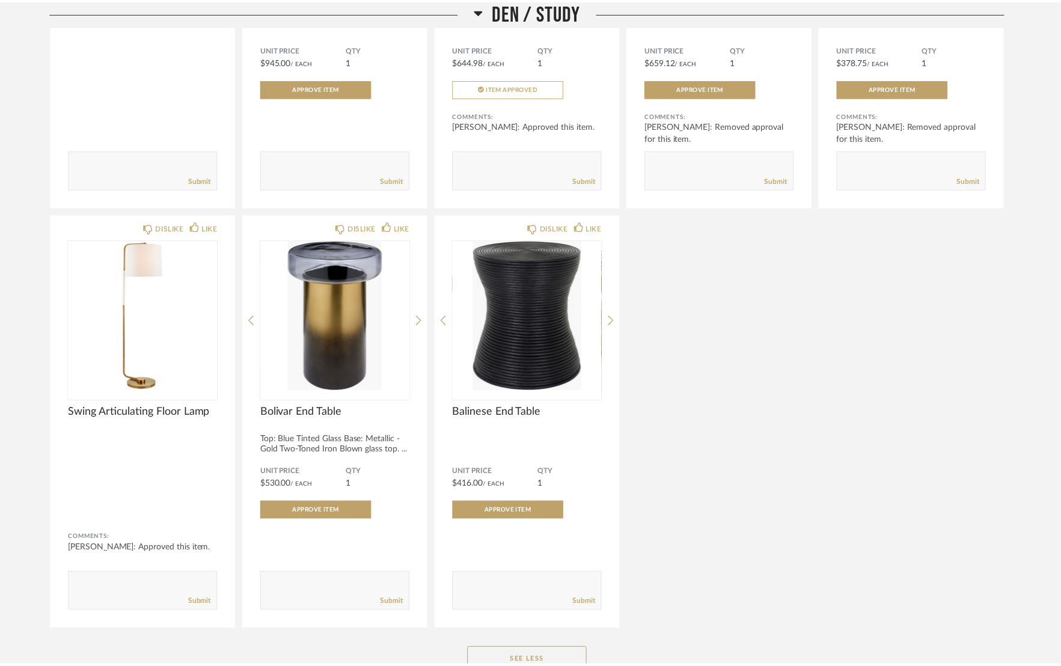
scroll to position [1811, 0]
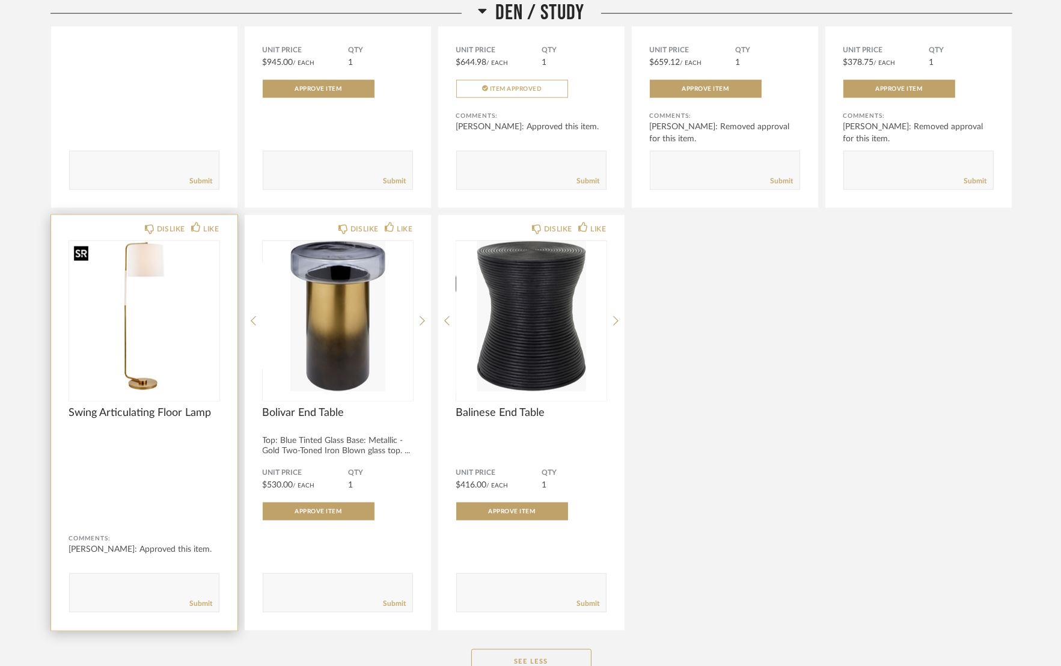
click at [169, 296] on img "0" at bounding box center [144, 316] width 150 height 150
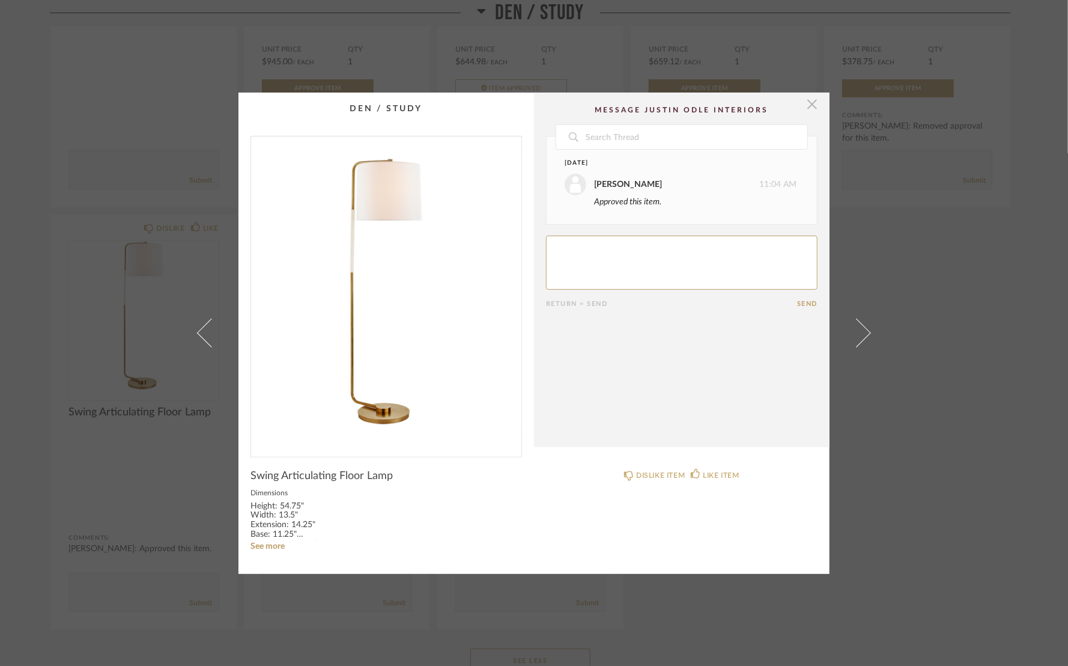
click at [803, 106] on span "button" at bounding box center [812, 105] width 24 height 24
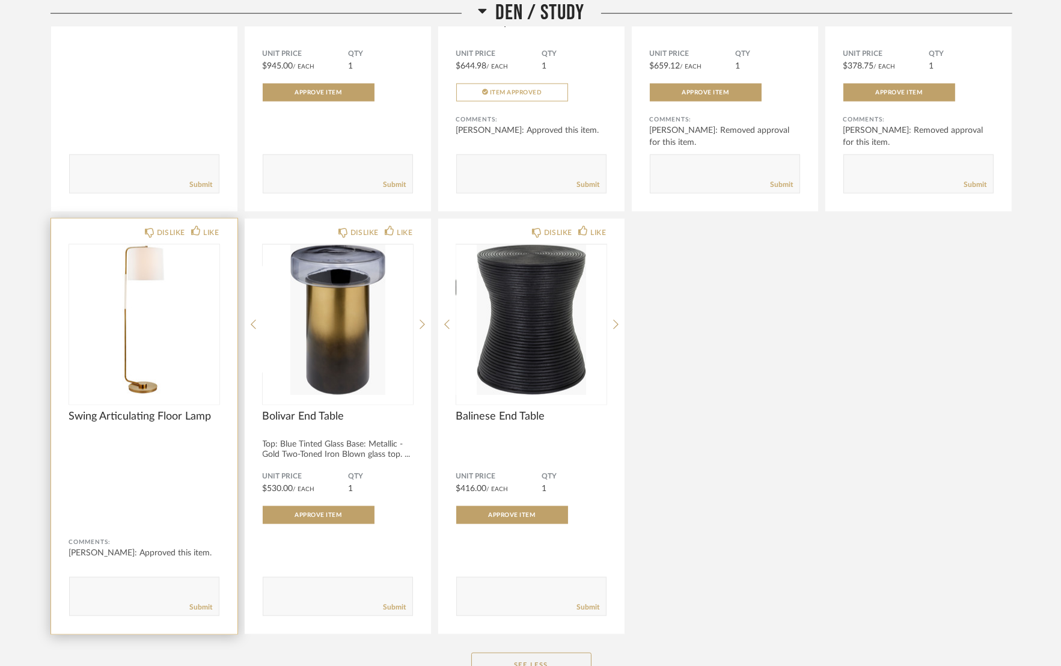
scroll to position [1811, 0]
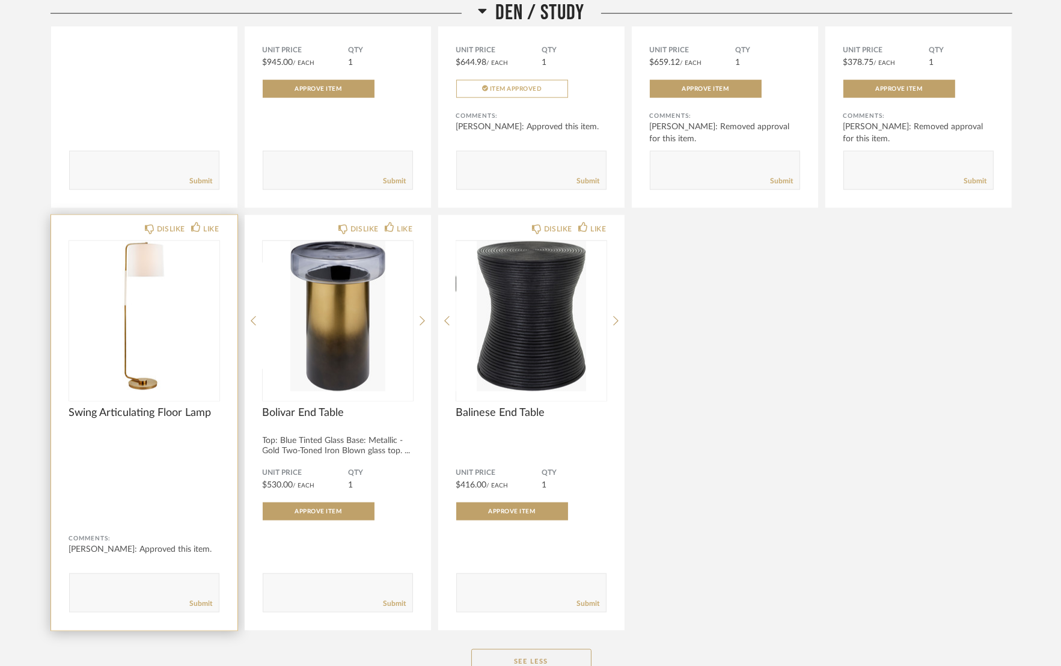
click at [131, 473] on div "Swing Articulating Floor Lamp" at bounding box center [144, 441] width 150 height 70
click at [146, 343] on img "0" at bounding box center [144, 316] width 150 height 150
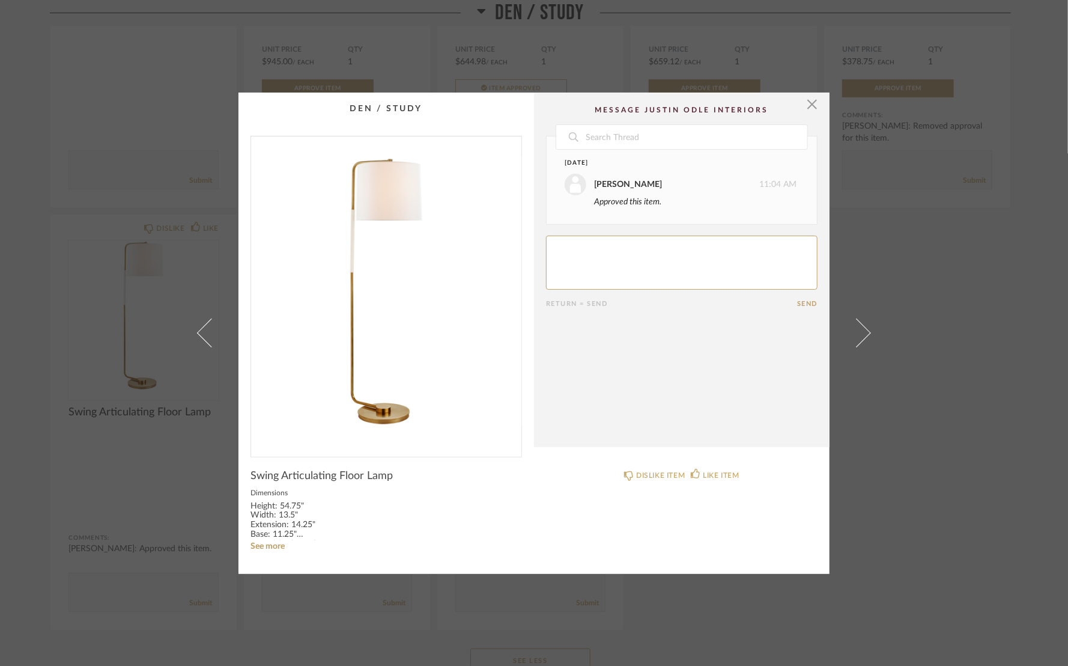
click at [266, 539] on sr-see-more-text "Height: 54.75" Width: 13.5" Extension: 14.25" Base: 11.25" Round Socket: E26 Ke…" at bounding box center [287, 527] width 72 height 50
click at [272, 546] on link "See more" at bounding box center [268, 546] width 34 height 8
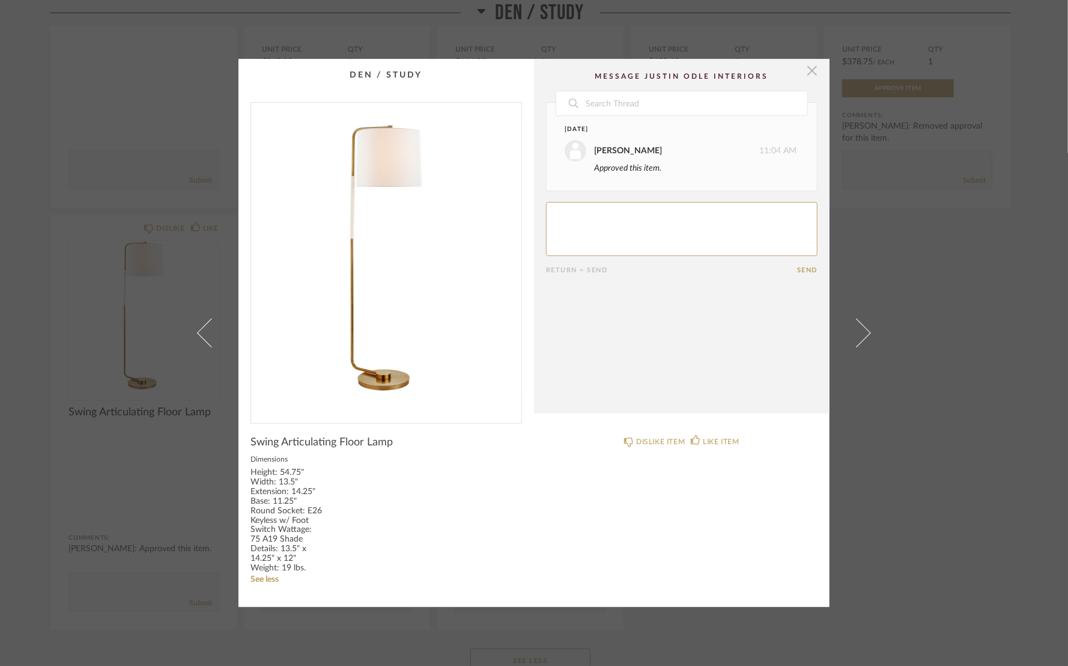
click at [807, 75] on span "button" at bounding box center [812, 71] width 24 height 24
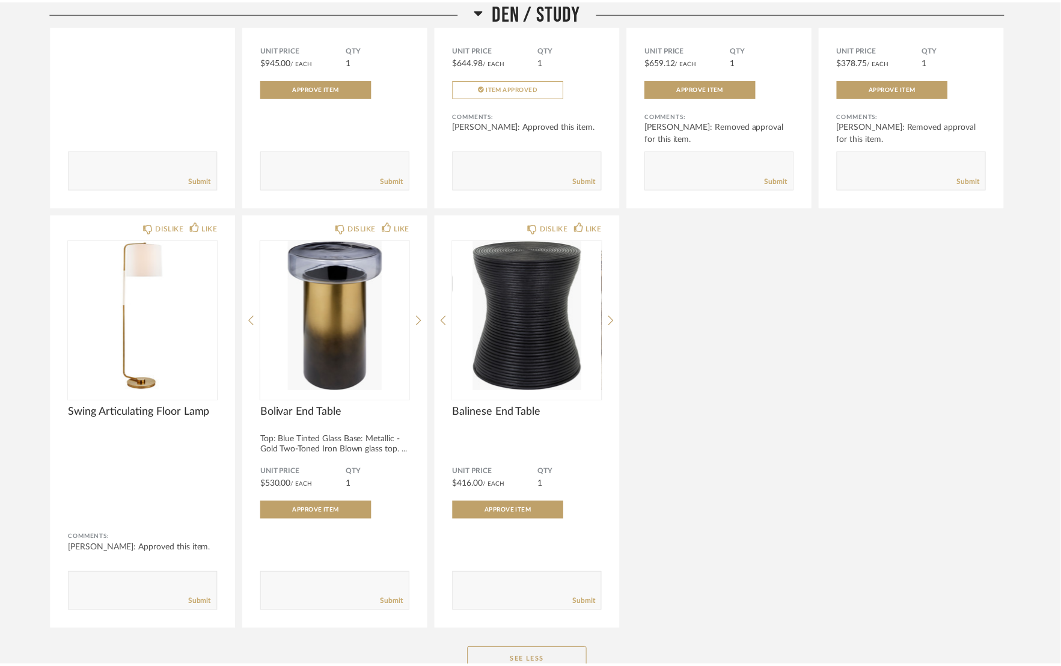
scroll to position [1811, 0]
